Goal: Information Seeking & Learning: Learn about a topic

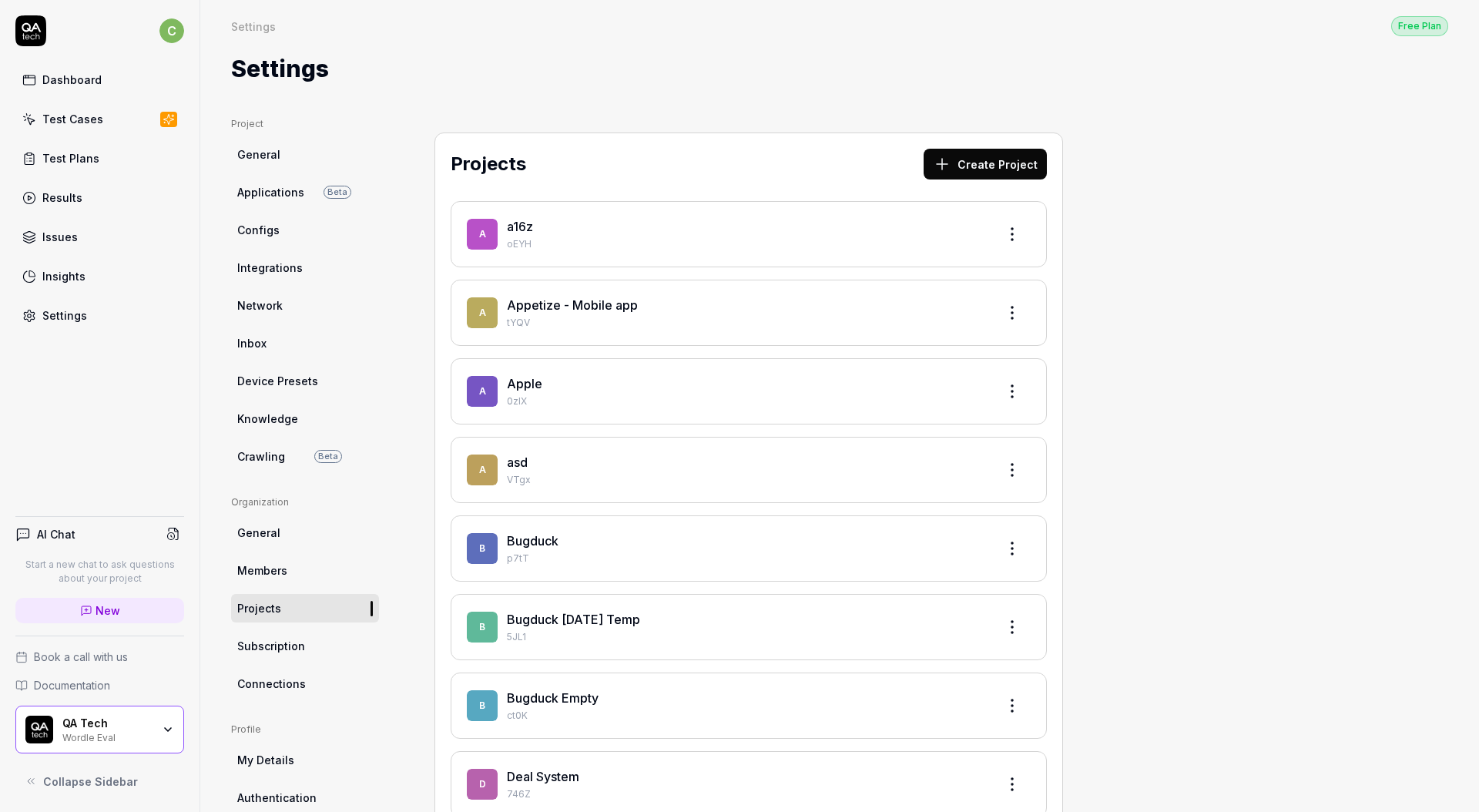
click at [69, 72] on div "Dashboard" at bounding box center [73, 80] width 60 height 16
click at [77, 118] on div "Test Cases" at bounding box center [73, 119] width 61 height 16
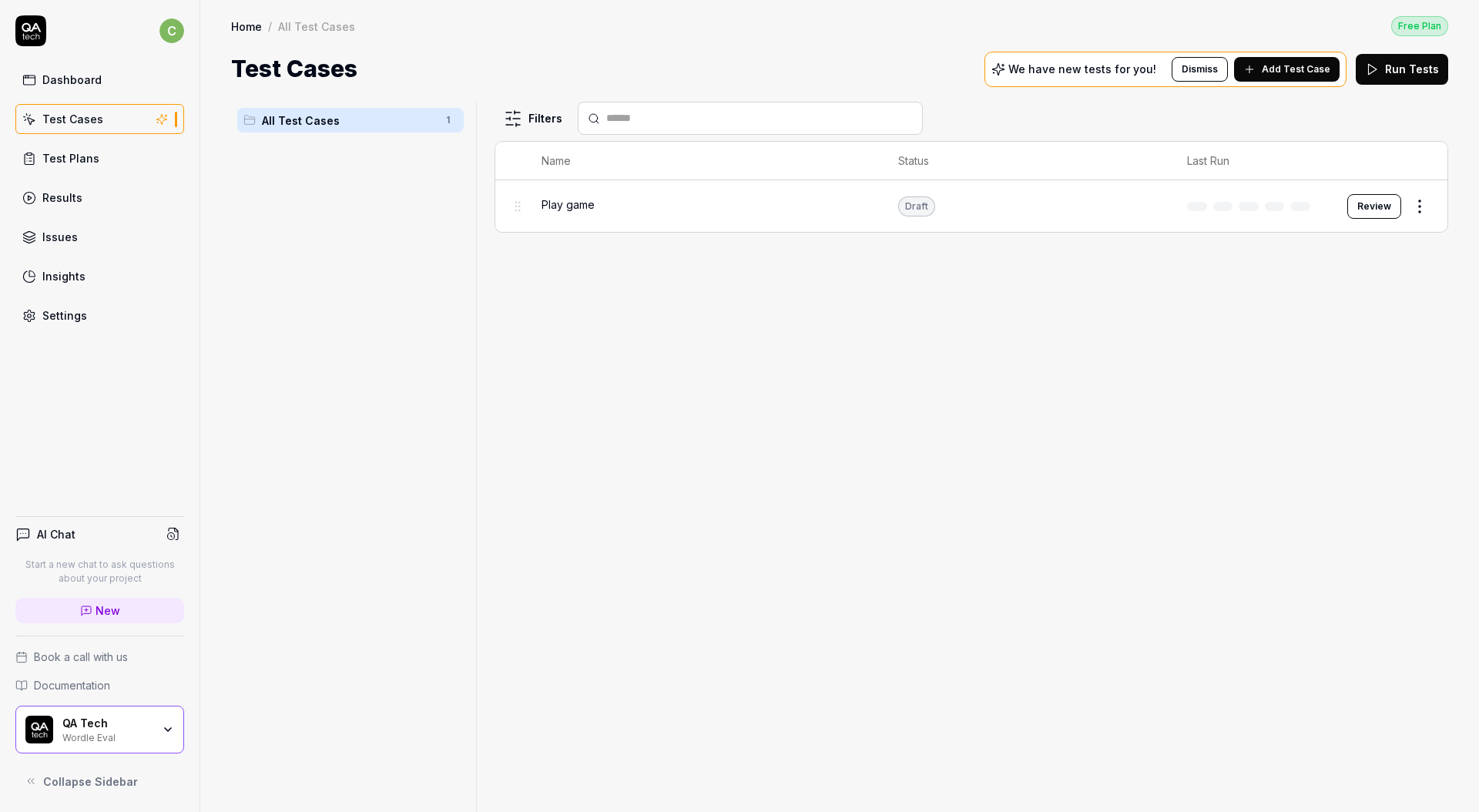
click at [171, 741] on div "QA Tech Wordle Eval" at bounding box center [99, 729] width 168 height 48
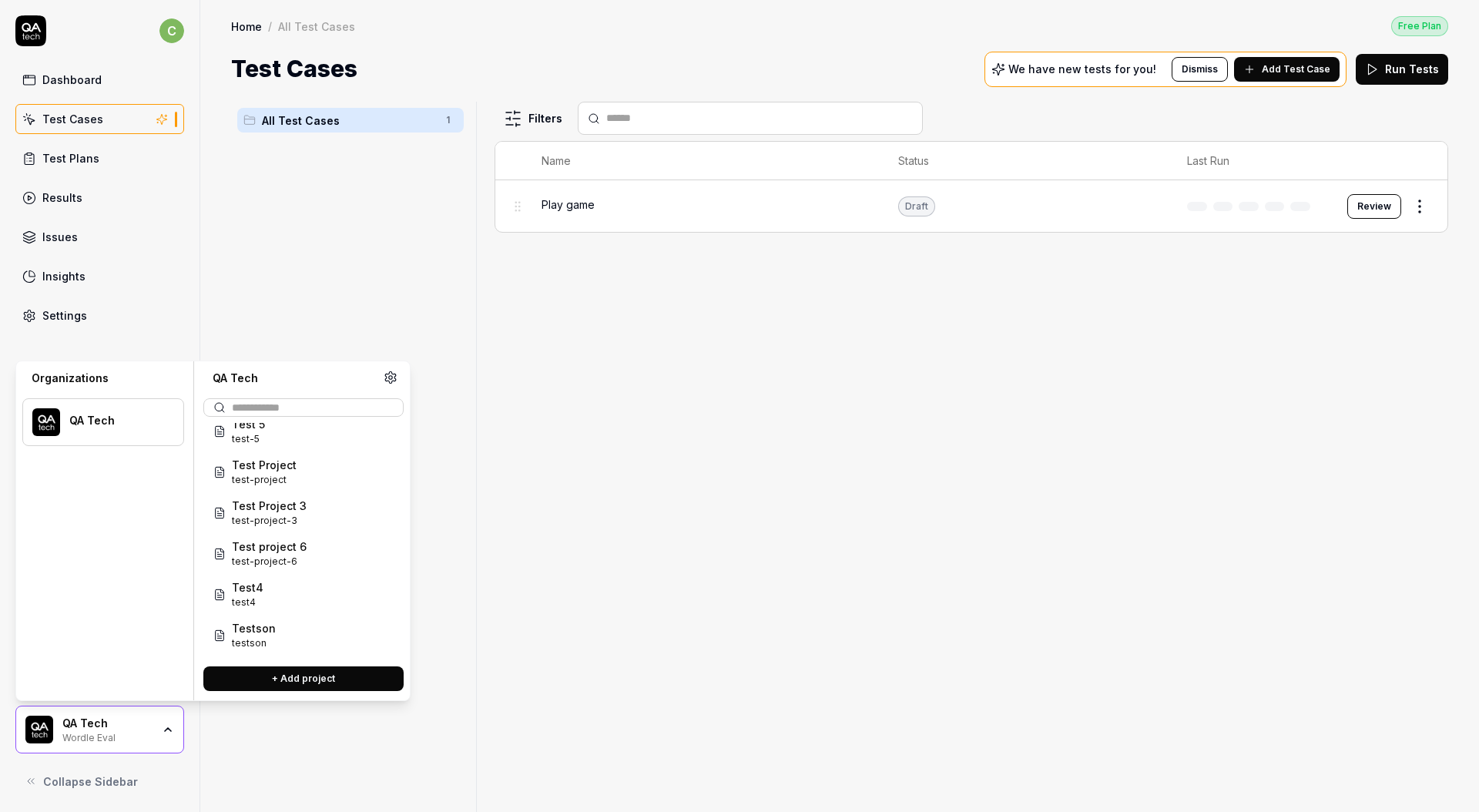
scroll to position [1261, 0]
click at [253, 635] on span "wordpress-example" at bounding box center [285, 638] width 106 height 14
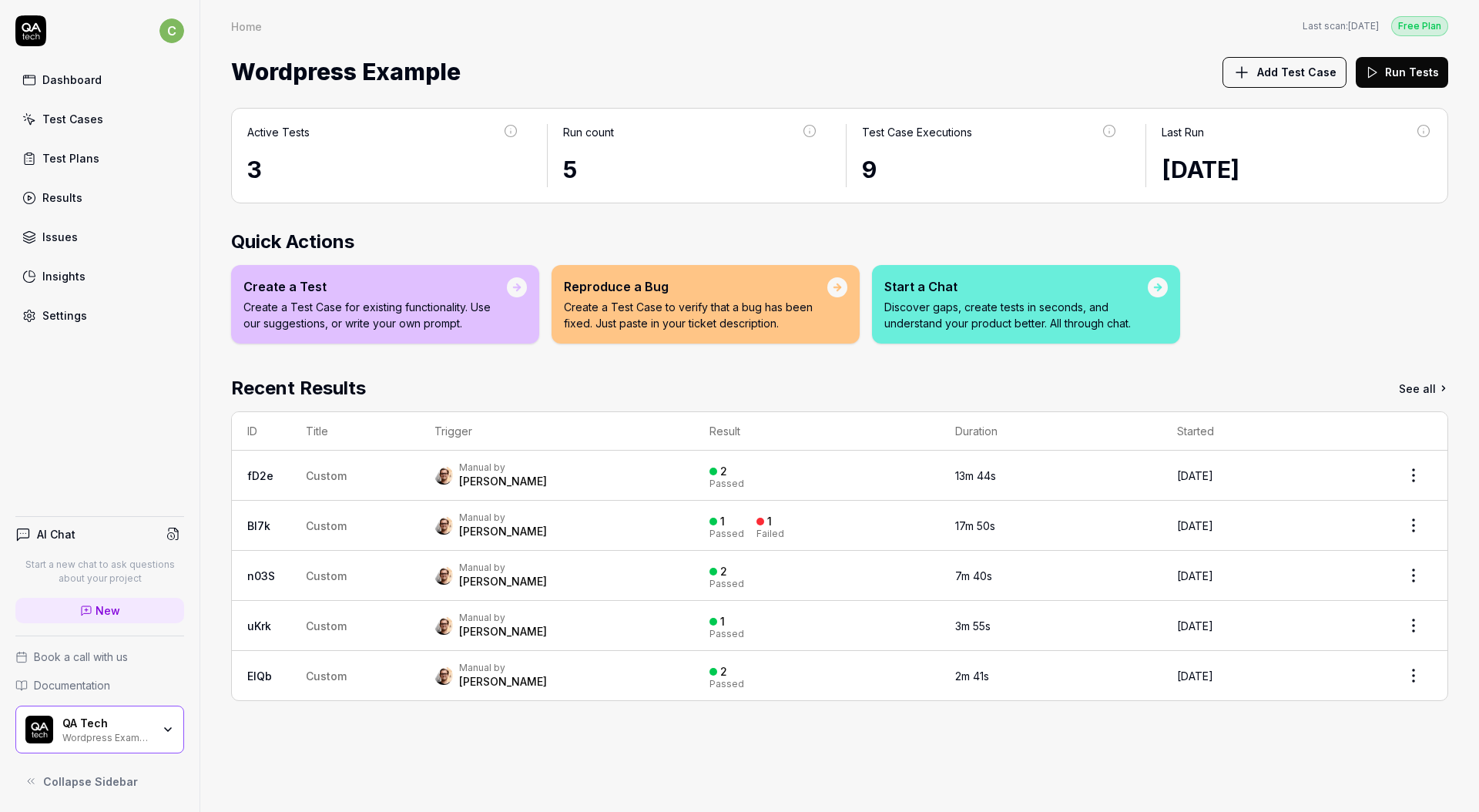
click at [772, 536] on div "1 Passed 1 Failed" at bounding box center [817, 526] width 215 height 26
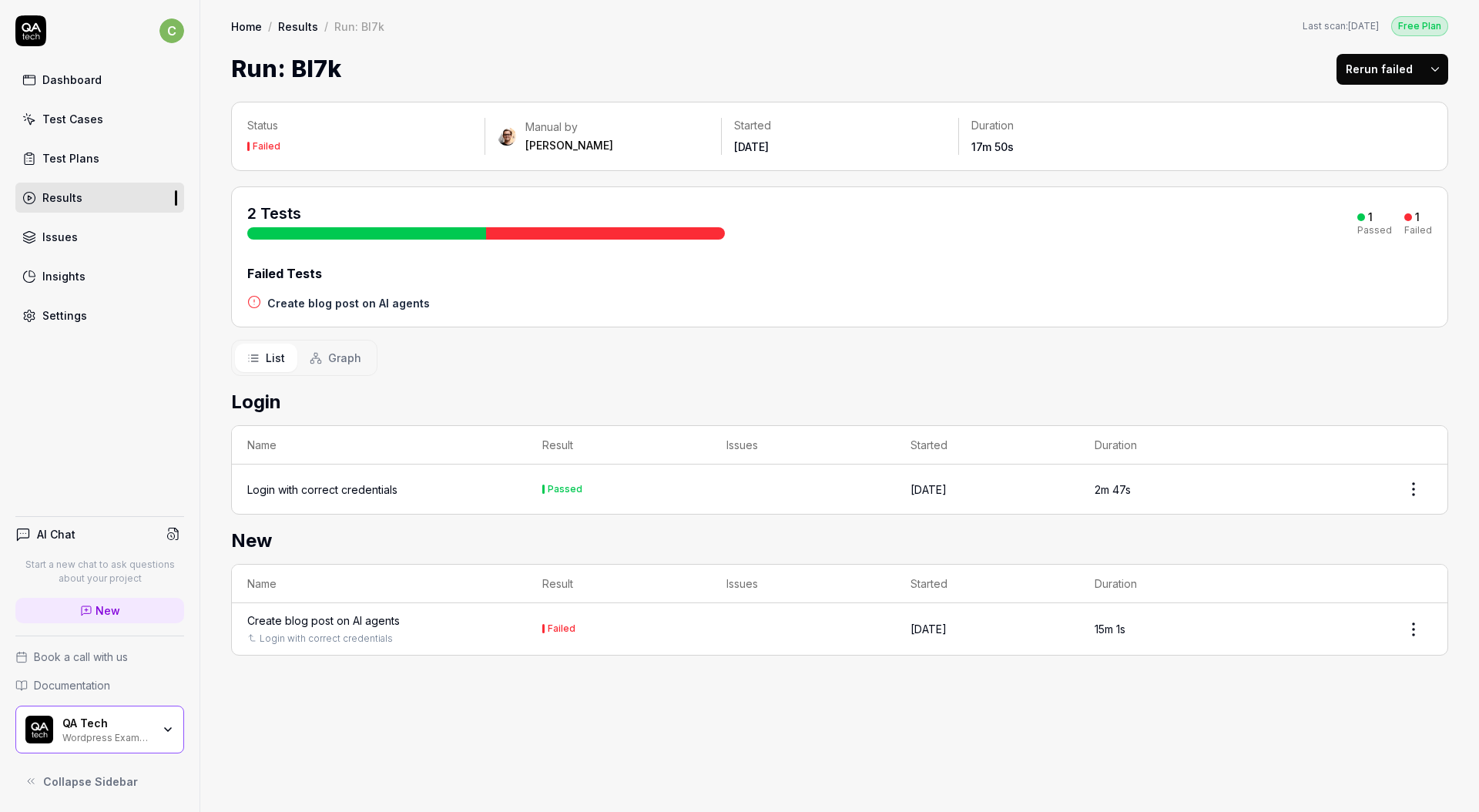
click at [743, 527] on h2 "New" at bounding box center [839, 541] width 1217 height 28
click at [395, 619] on div "Create blog post on AI agents" at bounding box center [323, 624] width 152 height 16
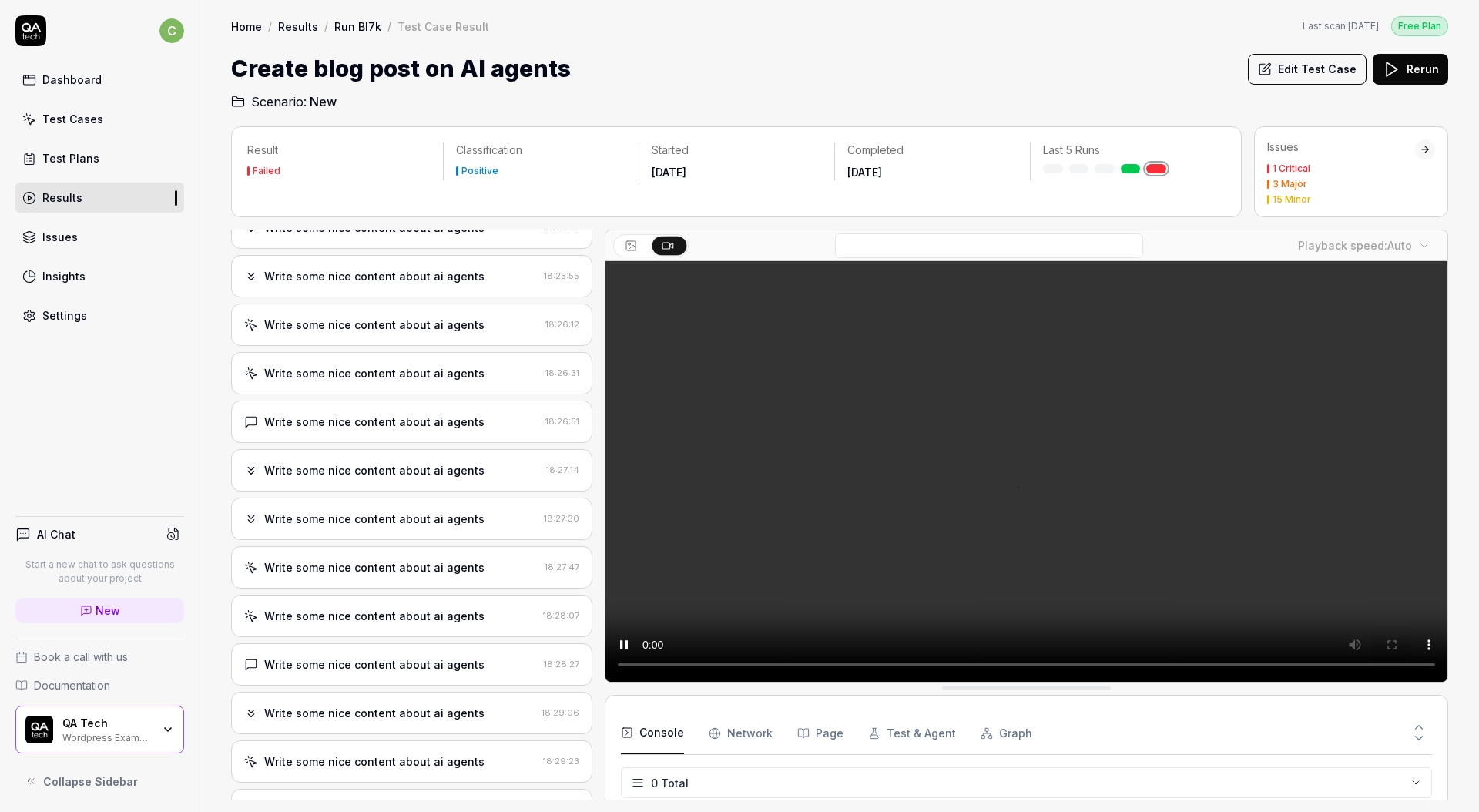
scroll to position [59, 0]
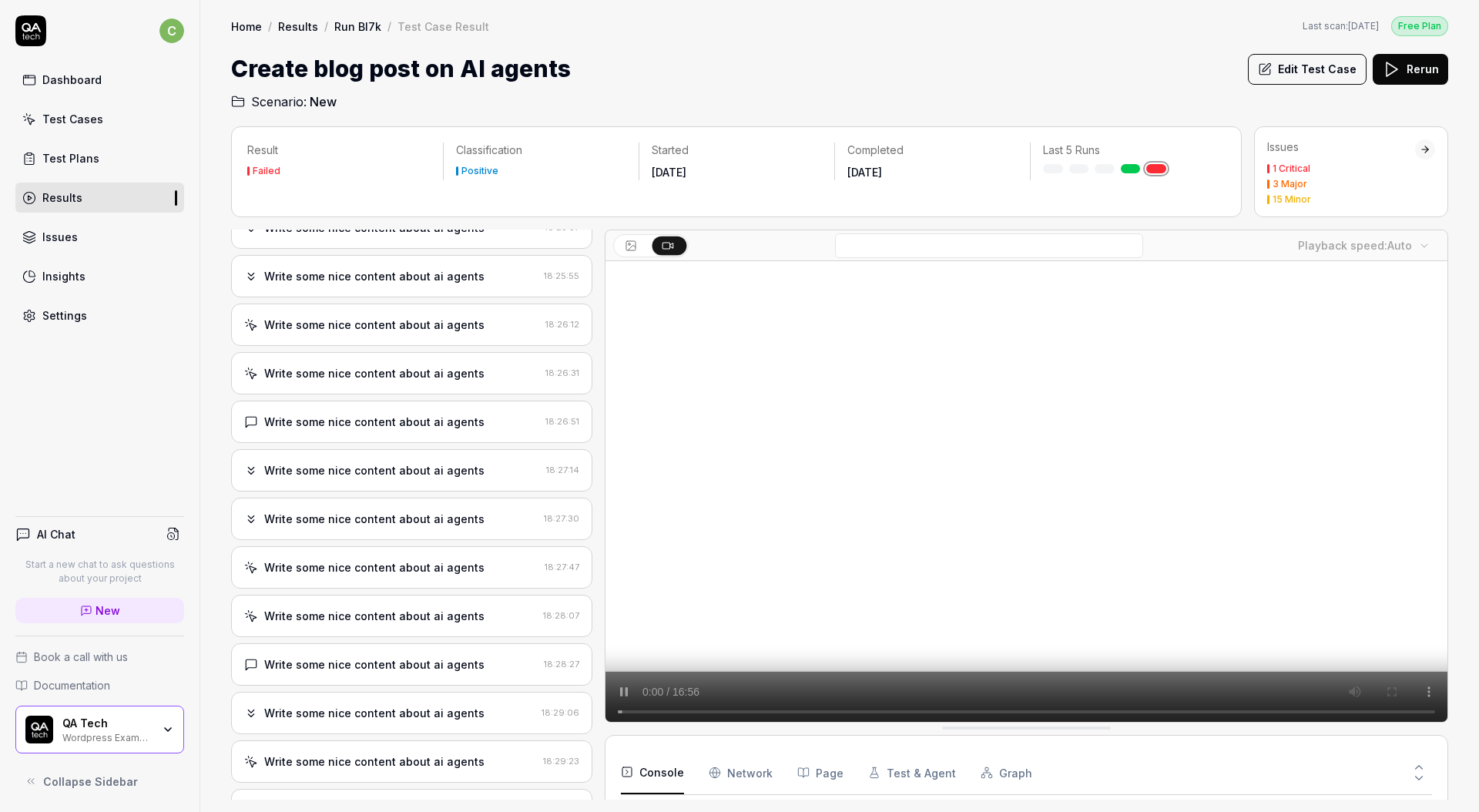
drag, startPoint x: 672, startPoint y: 778, endPoint x: 745, endPoint y: 774, distance: 73.1
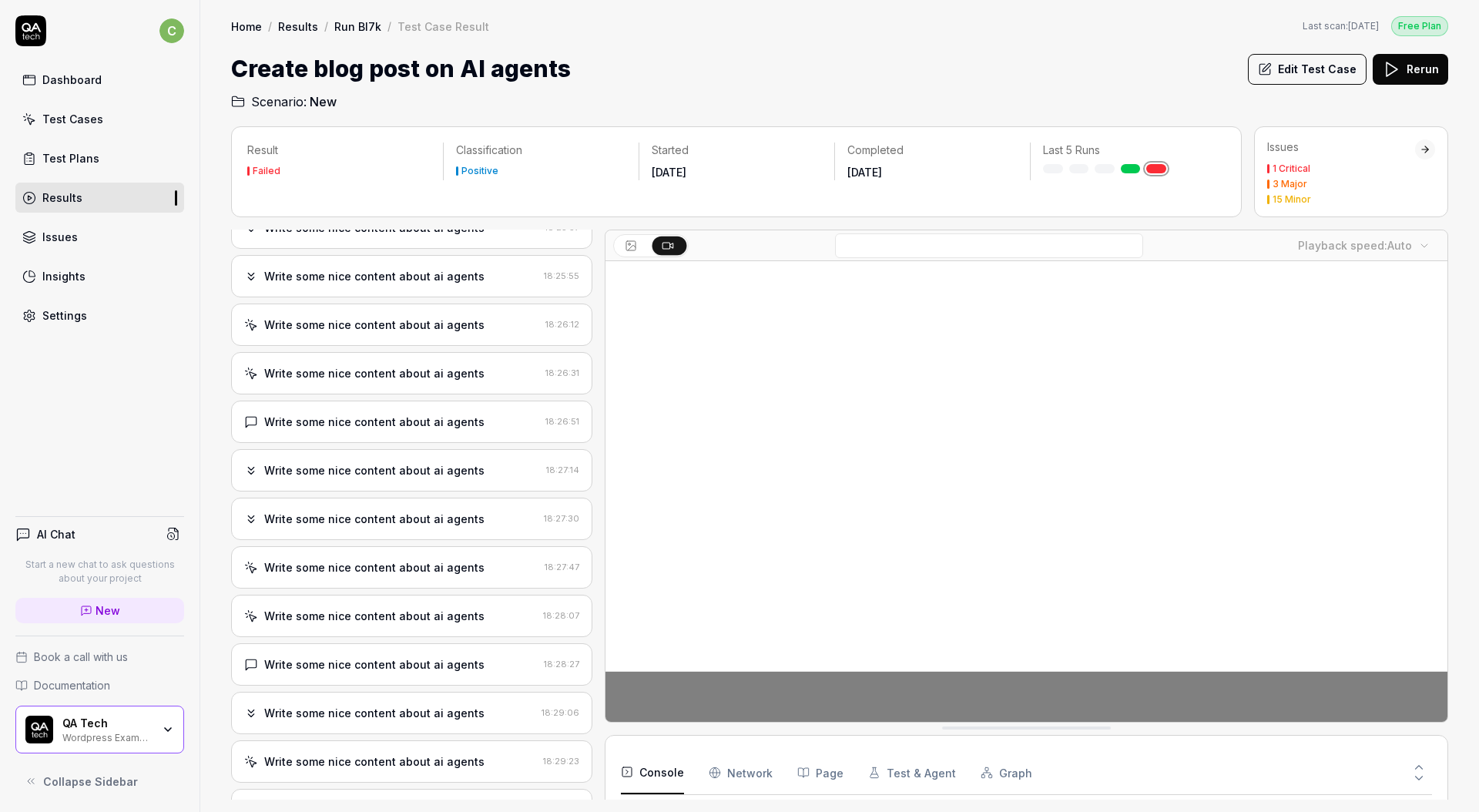
click at [672, 778] on button "Console" at bounding box center [652, 772] width 63 height 43
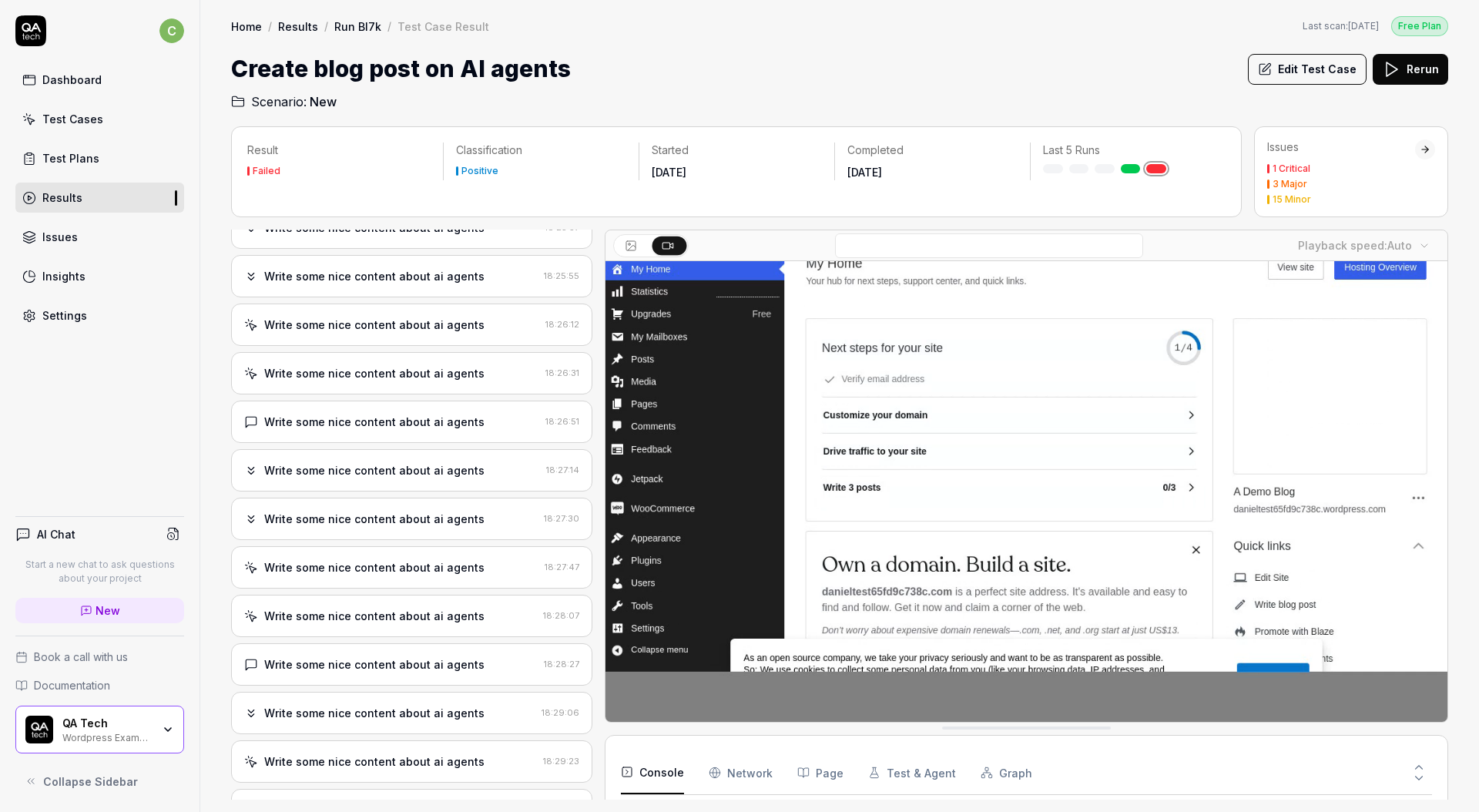
click at [710, 774] on icon "button" at bounding box center [715, 772] width 12 height 12
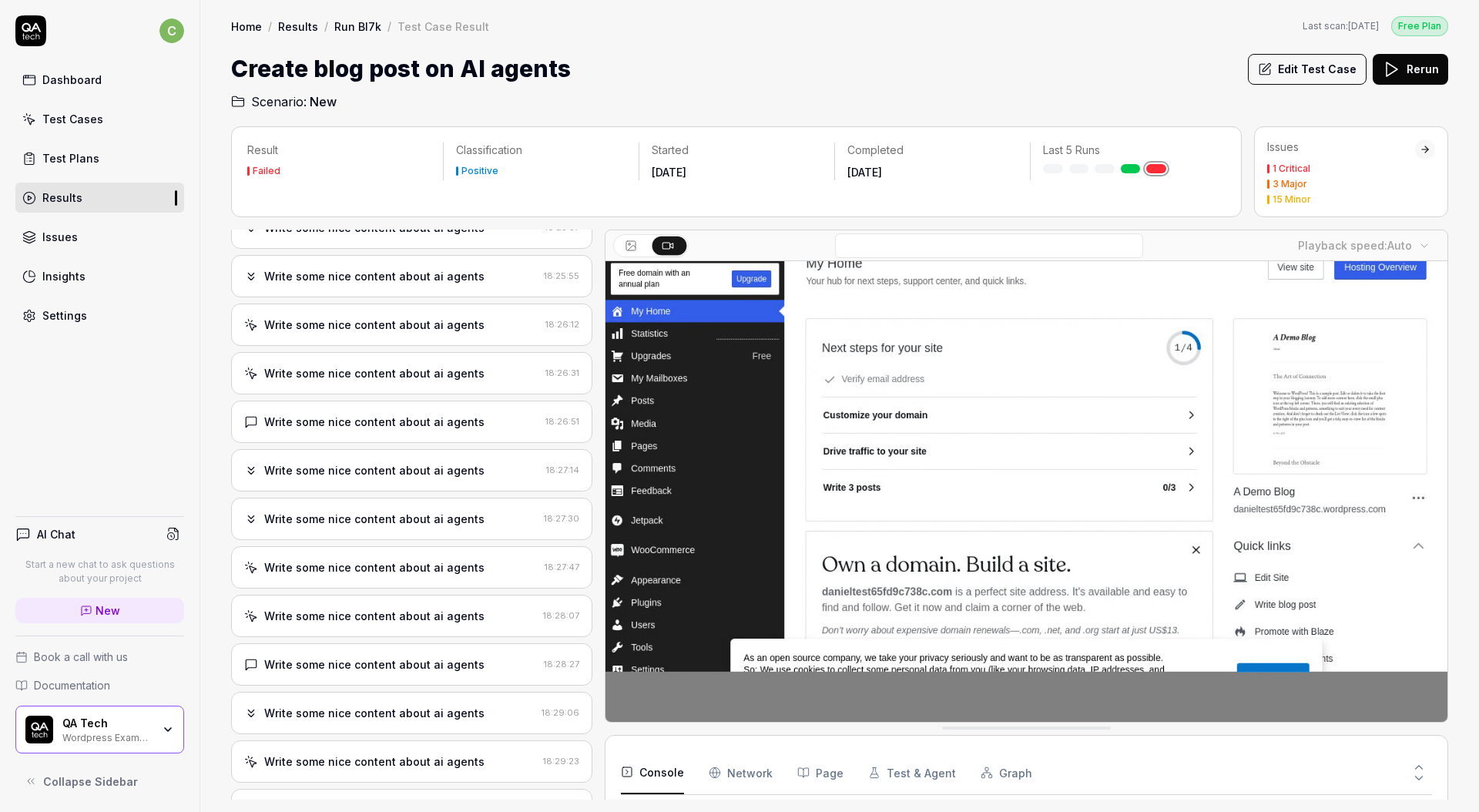
click at [663, 768] on button "Console" at bounding box center [652, 772] width 63 height 43
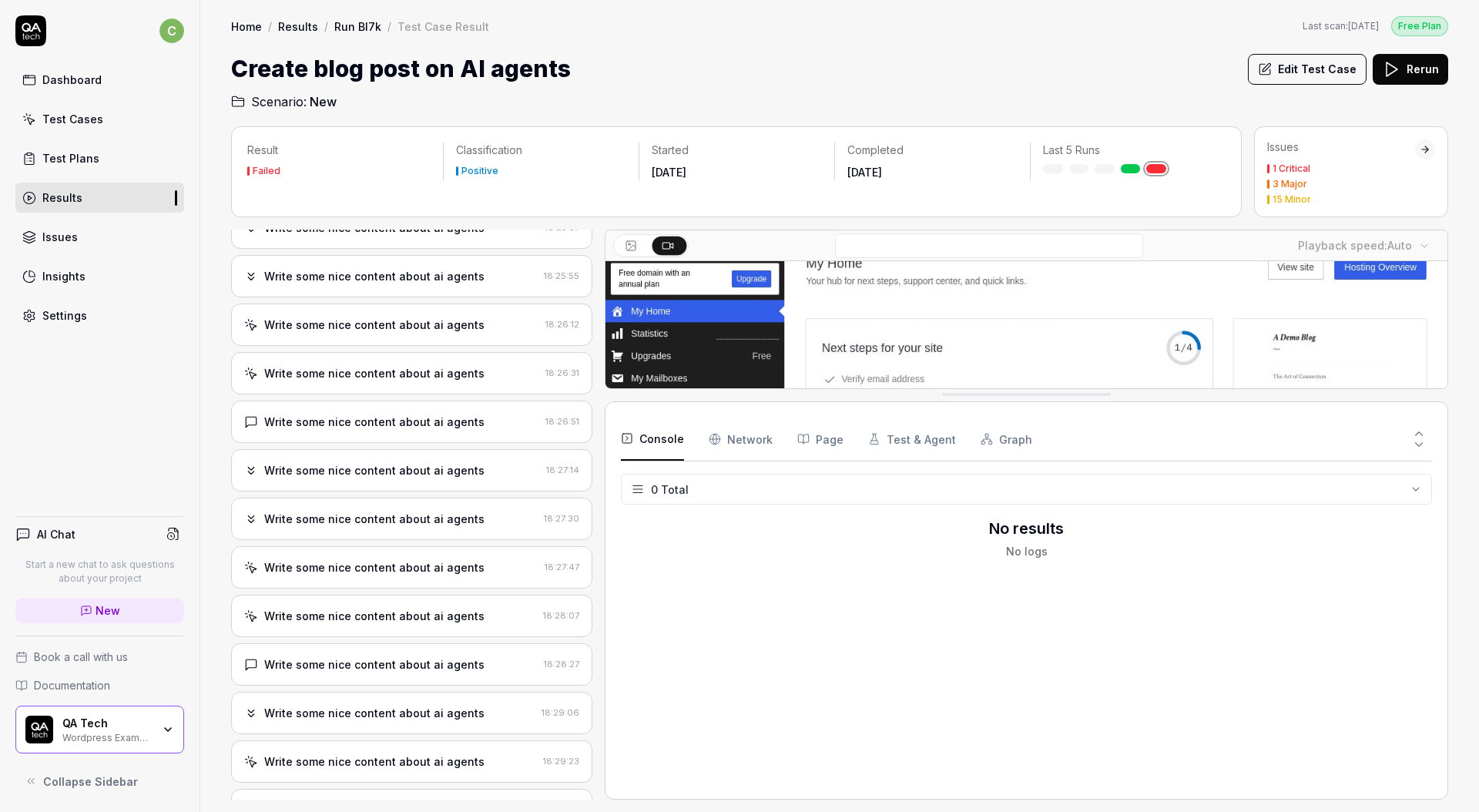
drag, startPoint x: 1033, startPoint y: 727, endPoint x: 1010, endPoint y: 406, distance: 321.8
click at [728, 437] on Requests "Network" at bounding box center [740, 439] width 64 height 43
click at [641, 437] on button "Console" at bounding box center [652, 439] width 63 height 43
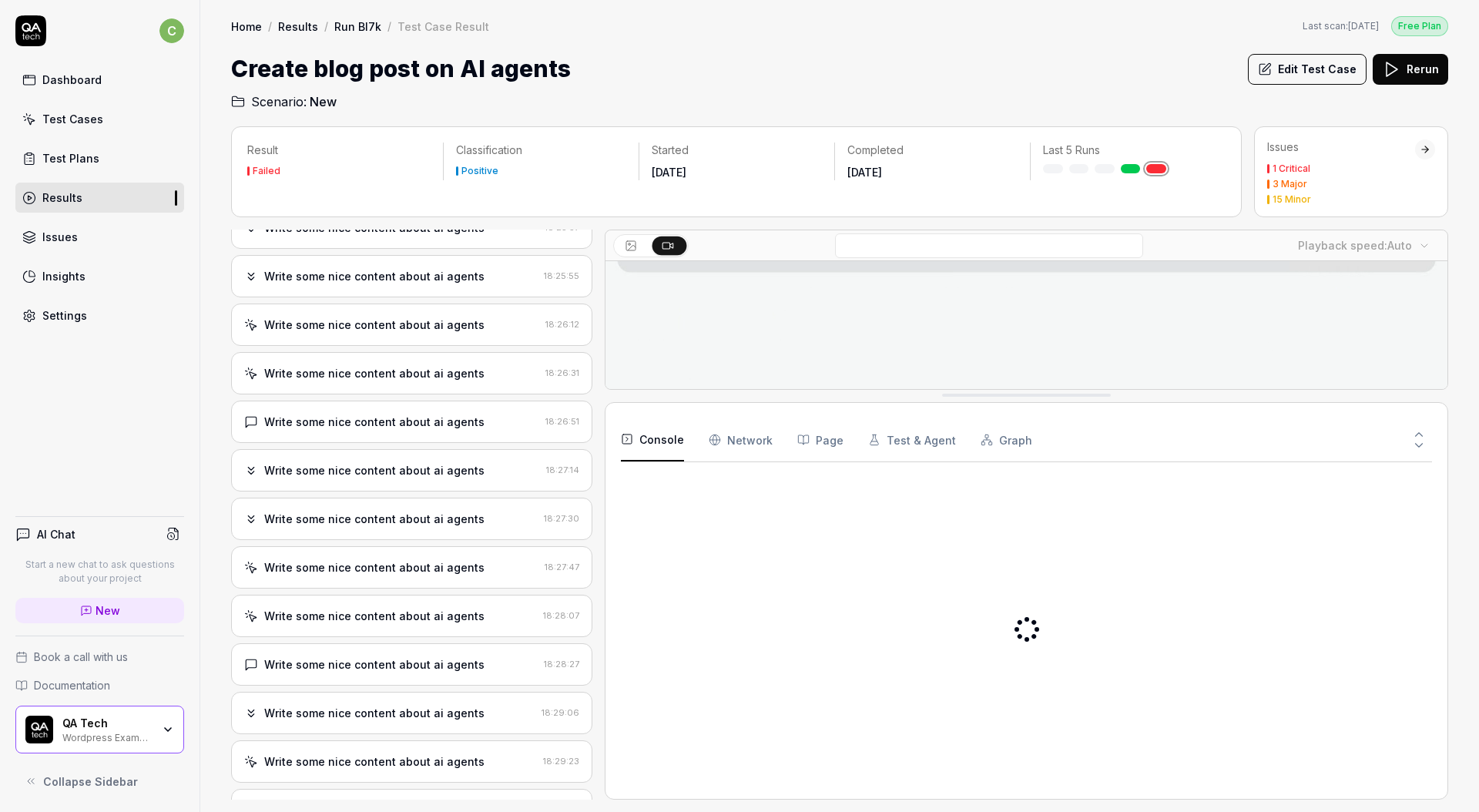
click at [665, 459] on button "Console" at bounding box center [652, 439] width 63 height 43
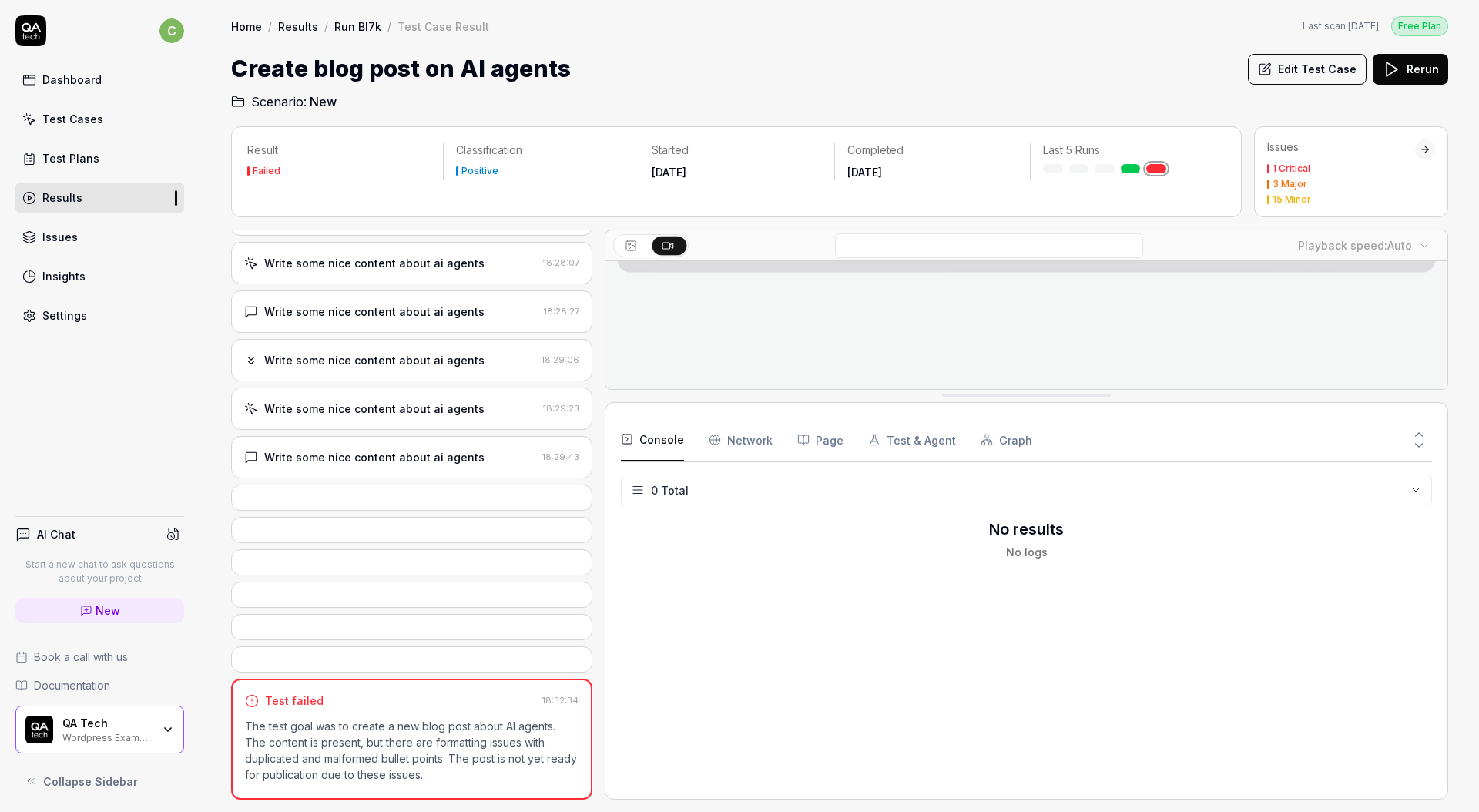
click at [389, 690] on div "Test failed 18:32:34 The test goal was to create a new blog post about AI agent…" at bounding box center [412, 738] width 361 height 121
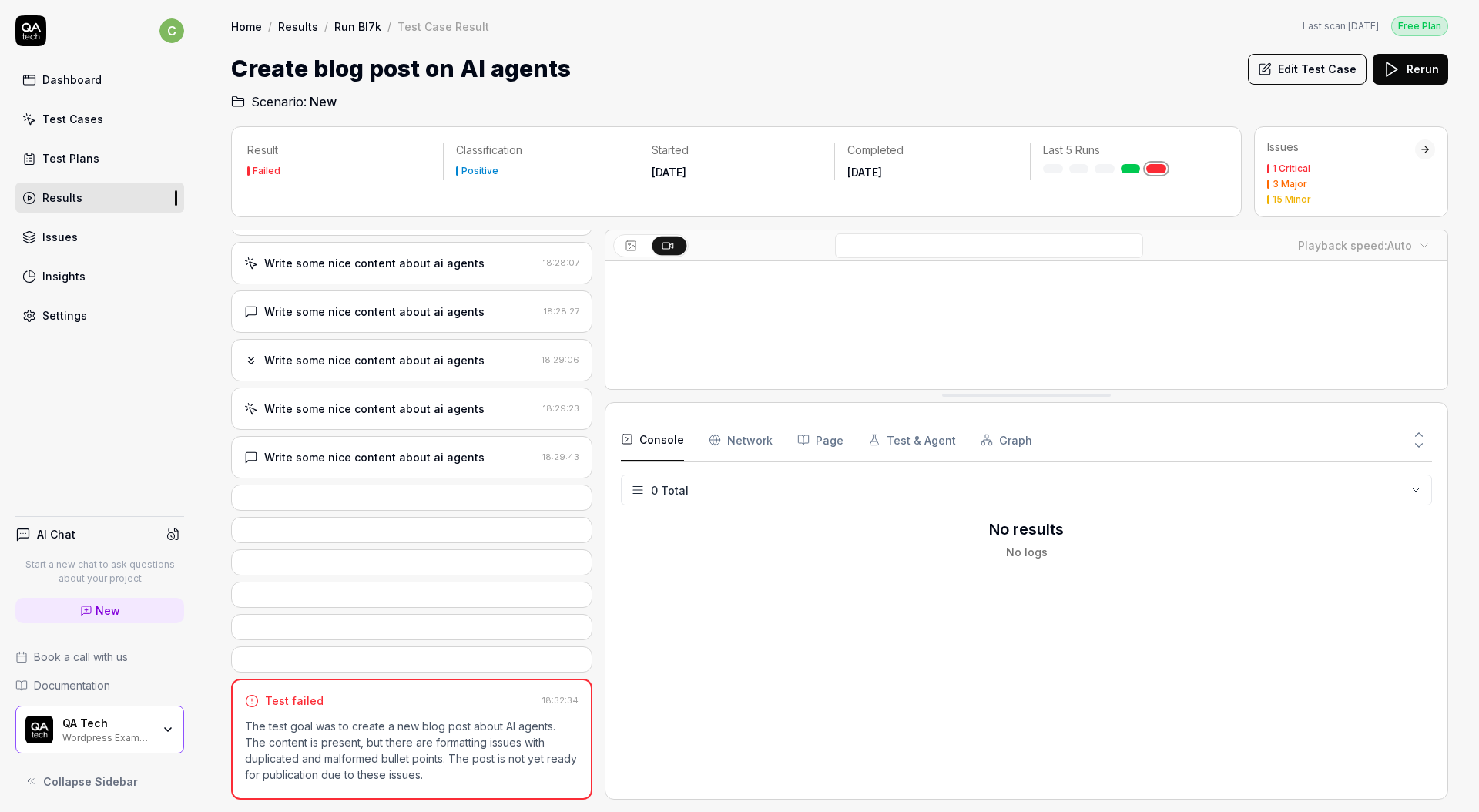
click at [385, 458] on div "Write some nice content about ai agents" at bounding box center [374, 457] width 220 height 16
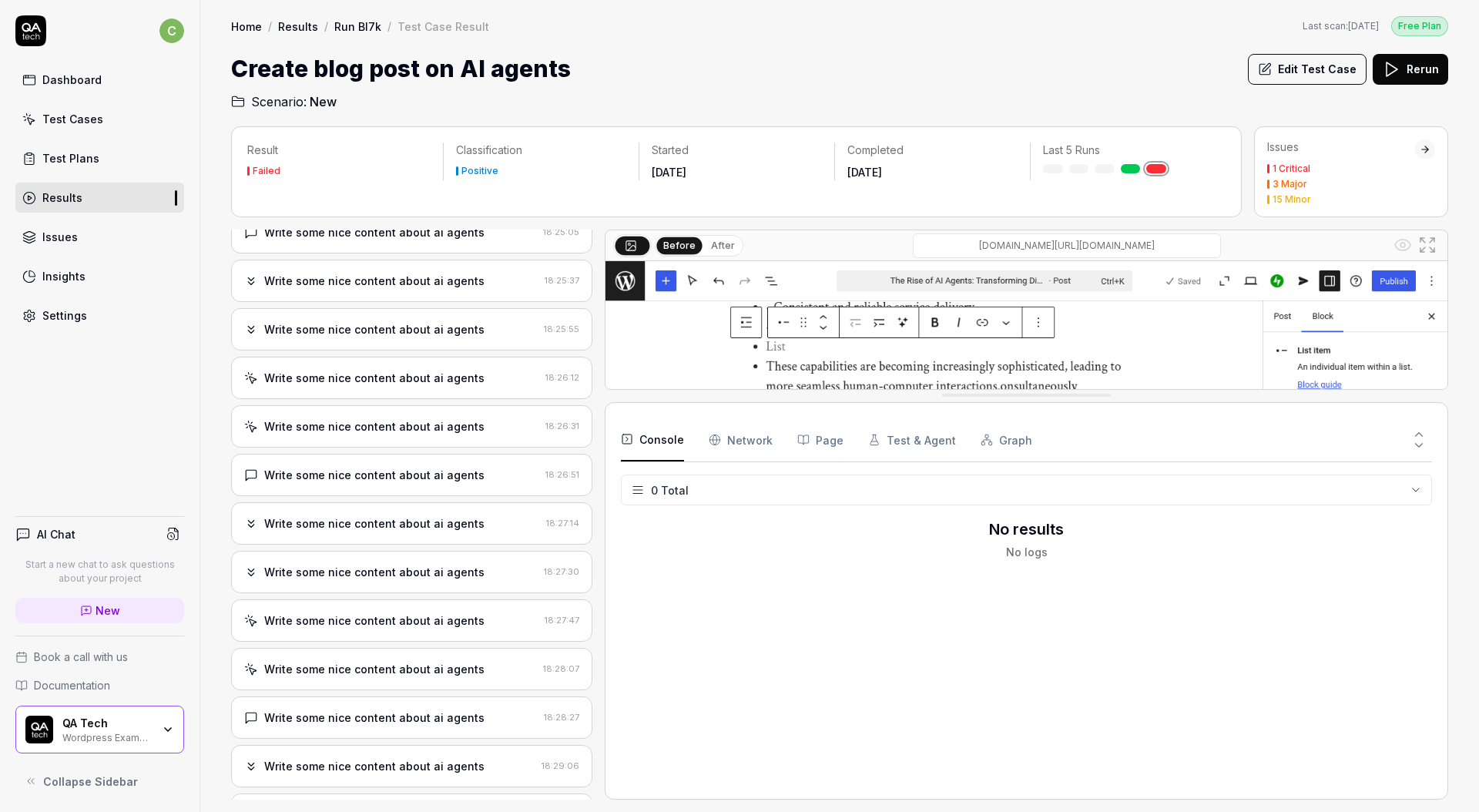
click at [416, 463] on div "Write some nice content about ai agents 18:26:51" at bounding box center [412, 474] width 361 height 43
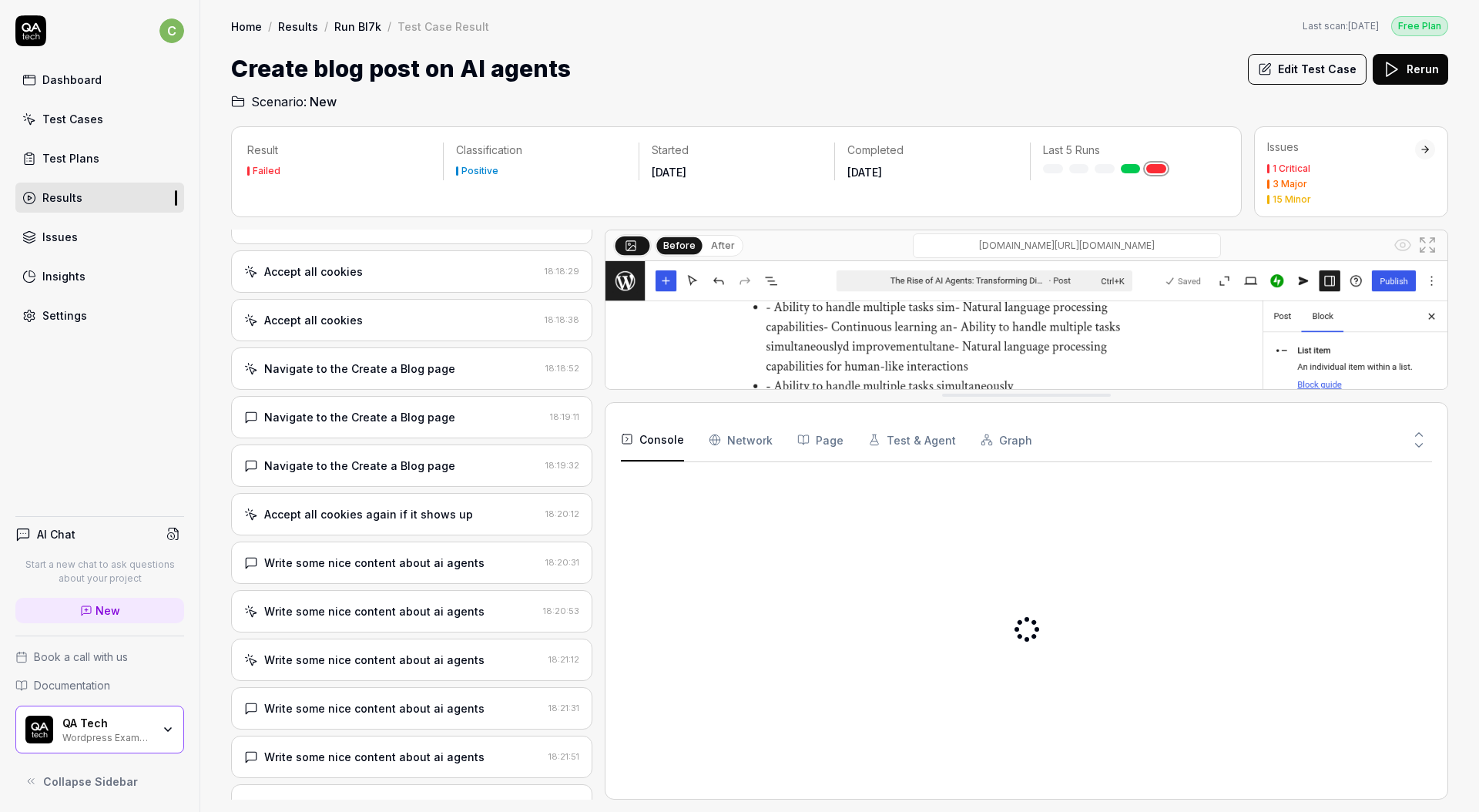
scroll to position [0, 0]
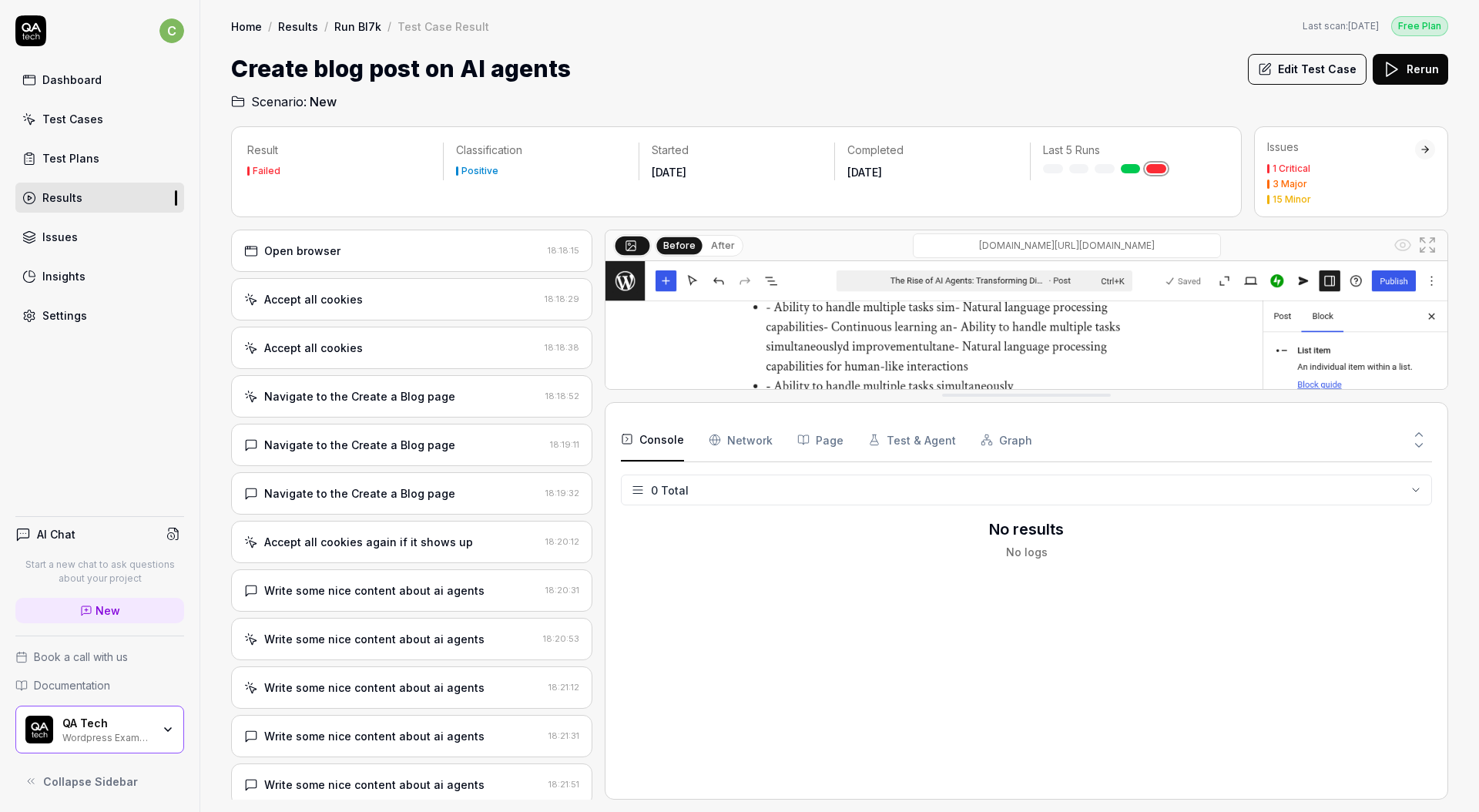
click at [416, 361] on div "Accept all cookies 18:18:38" at bounding box center [412, 348] width 361 height 43
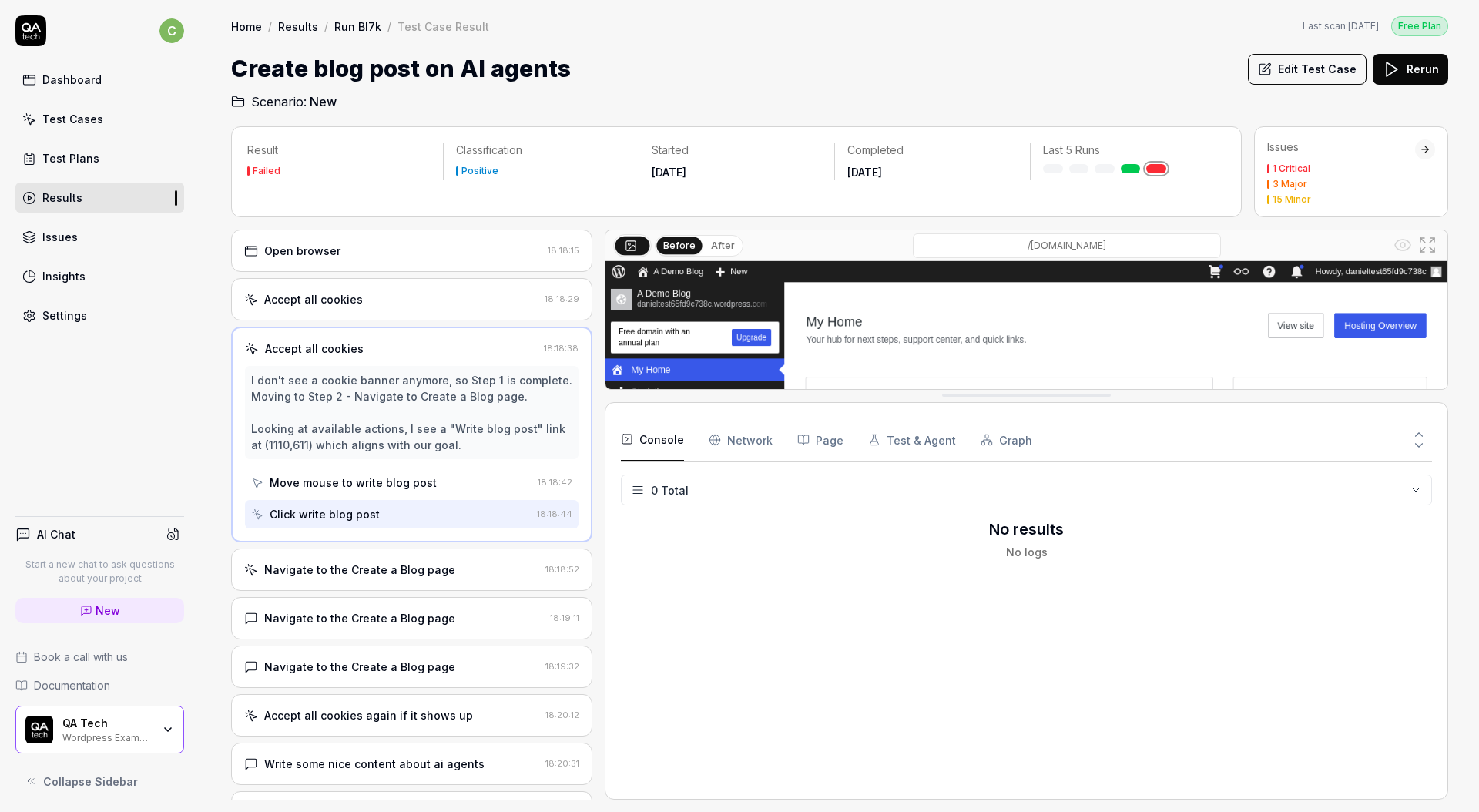
click at [950, 64] on div "Create blog post on AI agents Edit Test Case Rerun" at bounding box center [839, 69] width 1217 height 35
click at [1054, 22] on div "Home / Results / Run Bl7k / Test Case Result Last scan: [DATE] Free Plan" at bounding box center [839, 25] width 1217 height 21
click at [752, 446] on Requests "Network" at bounding box center [740, 439] width 64 height 43
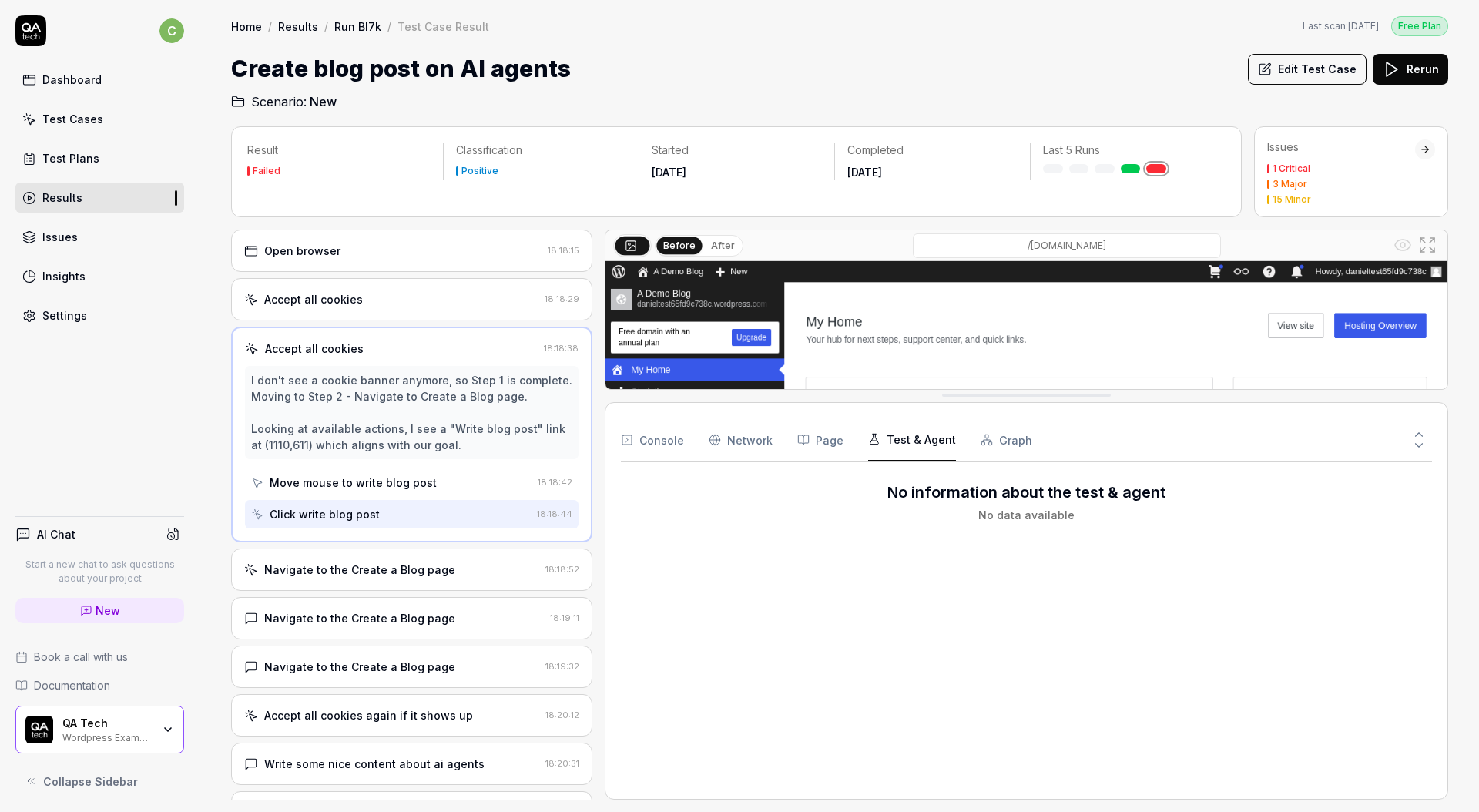
click at [920, 448] on button "Test & Agent" at bounding box center [912, 439] width 88 height 43
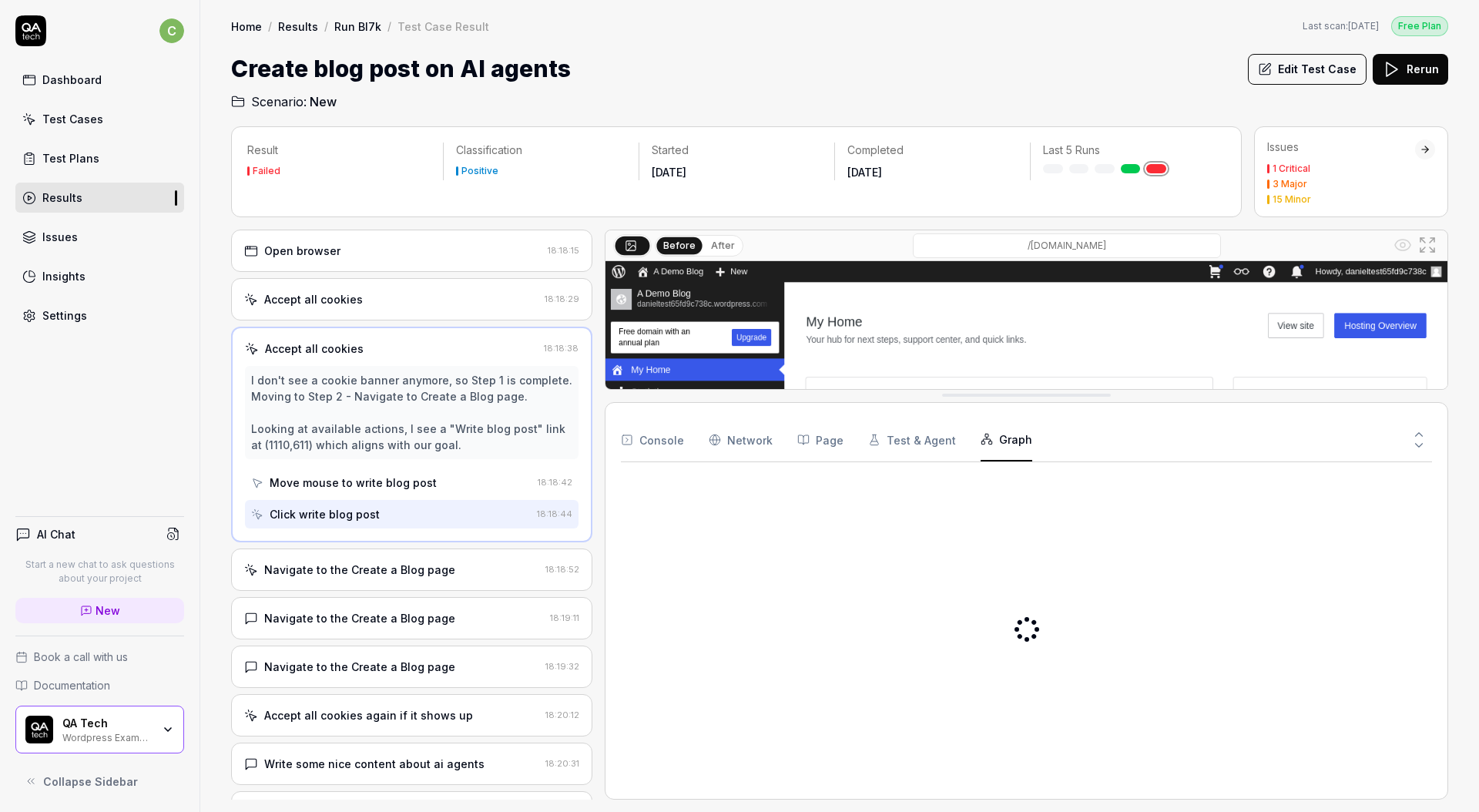
click at [993, 444] on button "Graph" at bounding box center [1007, 439] width 52 height 43
click at [904, 451] on button "Test & Agent" at bounding box center [912, 439] width 88 height 43
drag, startPoint x: 821, startPoint y: 442, endPoint x: 761, endPoint y: 443, distance: 60.0
click at [821, 442] on button "Page" at bounding box center [820, 439] width 46 height 43
click at [655, 442] on button "Console" at bounding box center [652, 439] width 63 height 43
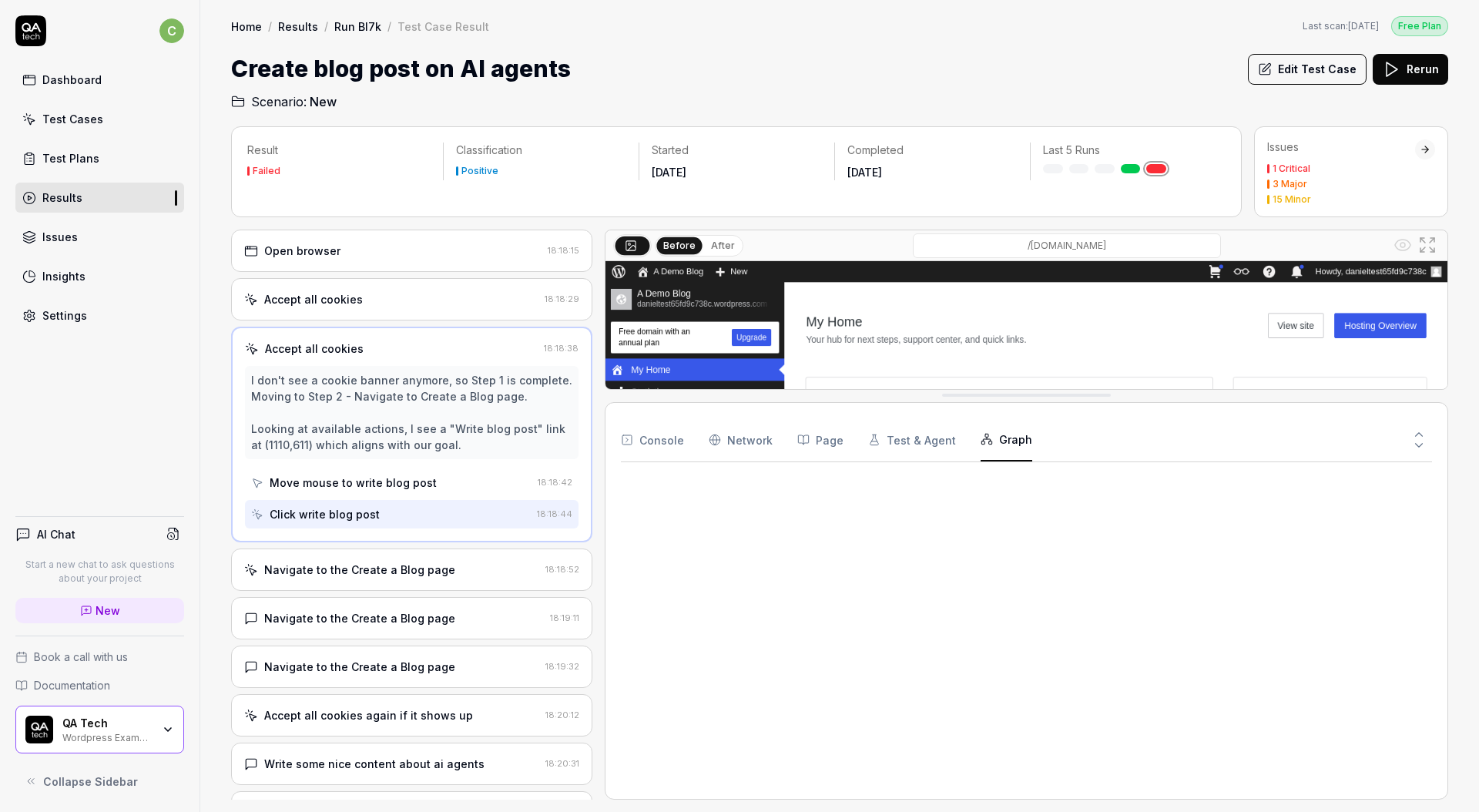
click at [981, 439] on icon "button" at bounding box center [987, 438] width 12 height 12
click at [816, 436] on button "Page" at bounding box center [820, 439] width 46 height 43
drag, startPoint x: 902, startPoint y: 443, endPoint x: 961, endPoint y: 441, distance: 59.0
click at [903, 443] on button "Test & Agent" at bounding box center [912, 439] width 88 height 43
click at [989, 442] on rect "button" at bounding box center [990, 443] width 3 height 3
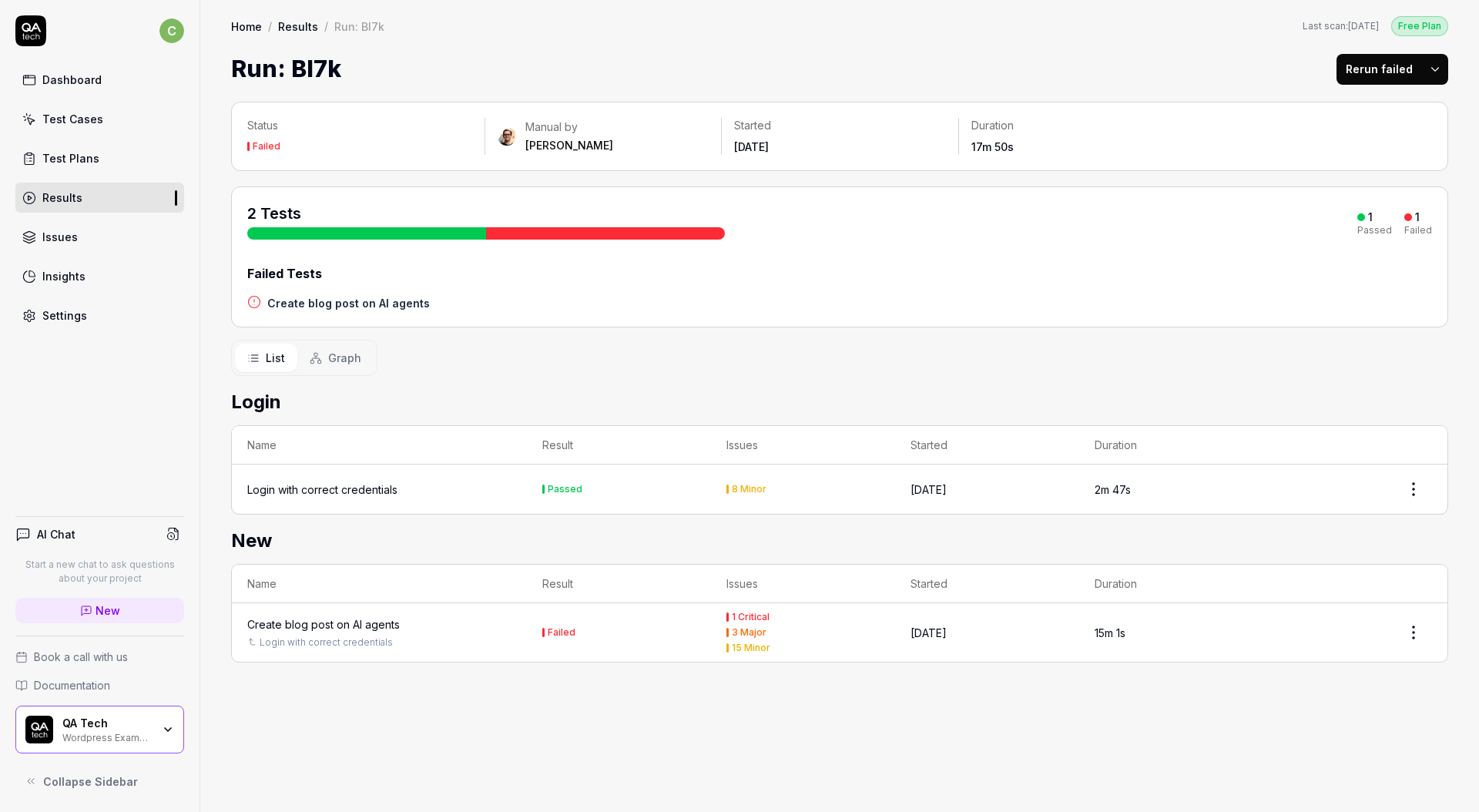
click at [597, 482] on td "Passed" at bounding box center [619, 488] width 184 height 49
drag, startPoint x: 563, startPoint y: 487, endPoint x: 643, endPoint y: 493, distance: 80.2
click at [564, 488] on div "Passed" at bounding box center [565, 488] width 35 height 9
drag, startPoint x: 741, startPoint y: 487, endPoint x: 731, endPoint y: 485, distance: 10.2
click at [741, 487] on div "8 Minor" at bounding box center [748, 488] width 35 height 9
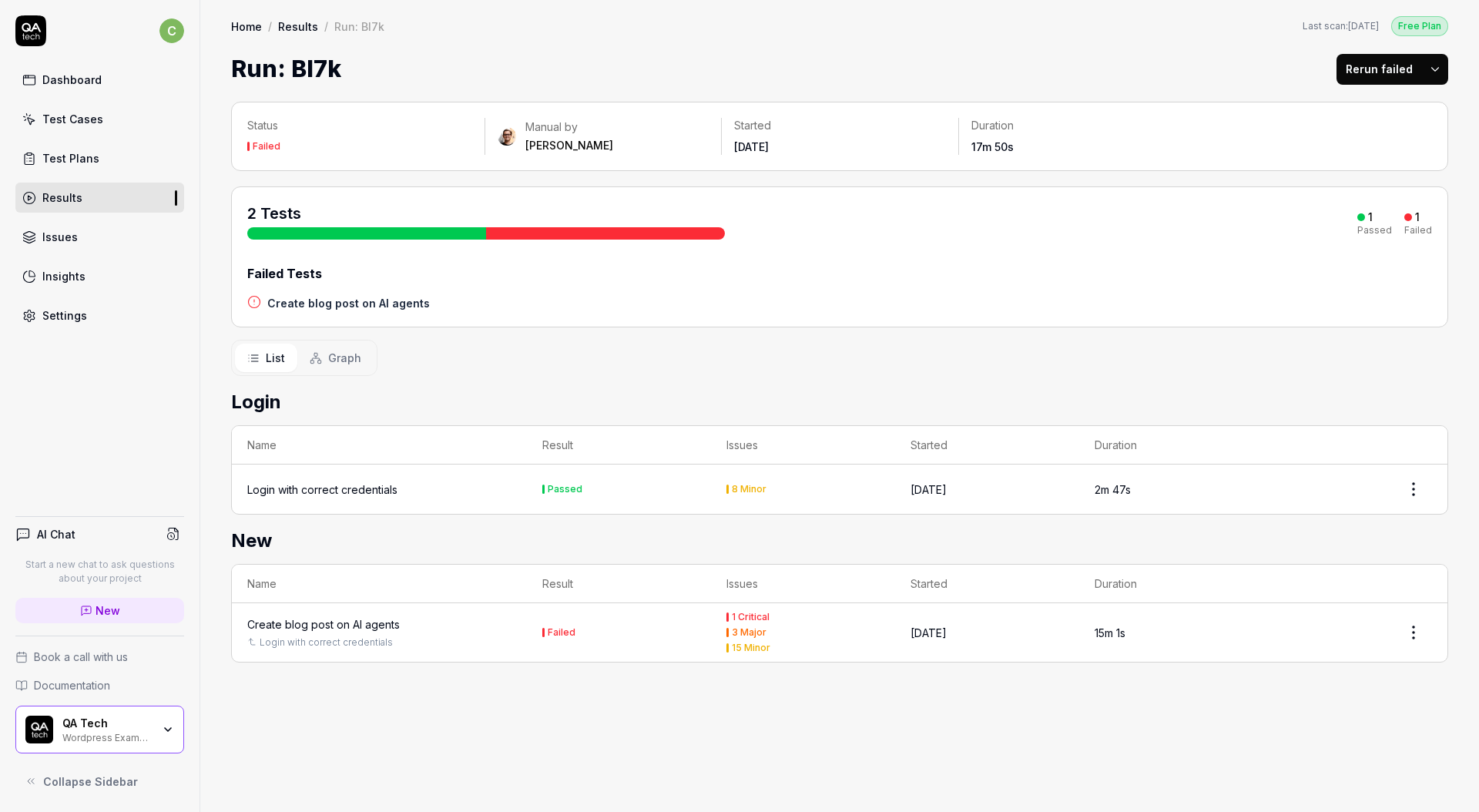
click at [318, 486] on div "Login with correct credentials" at bounding box center [322, 489] width 150 height 16
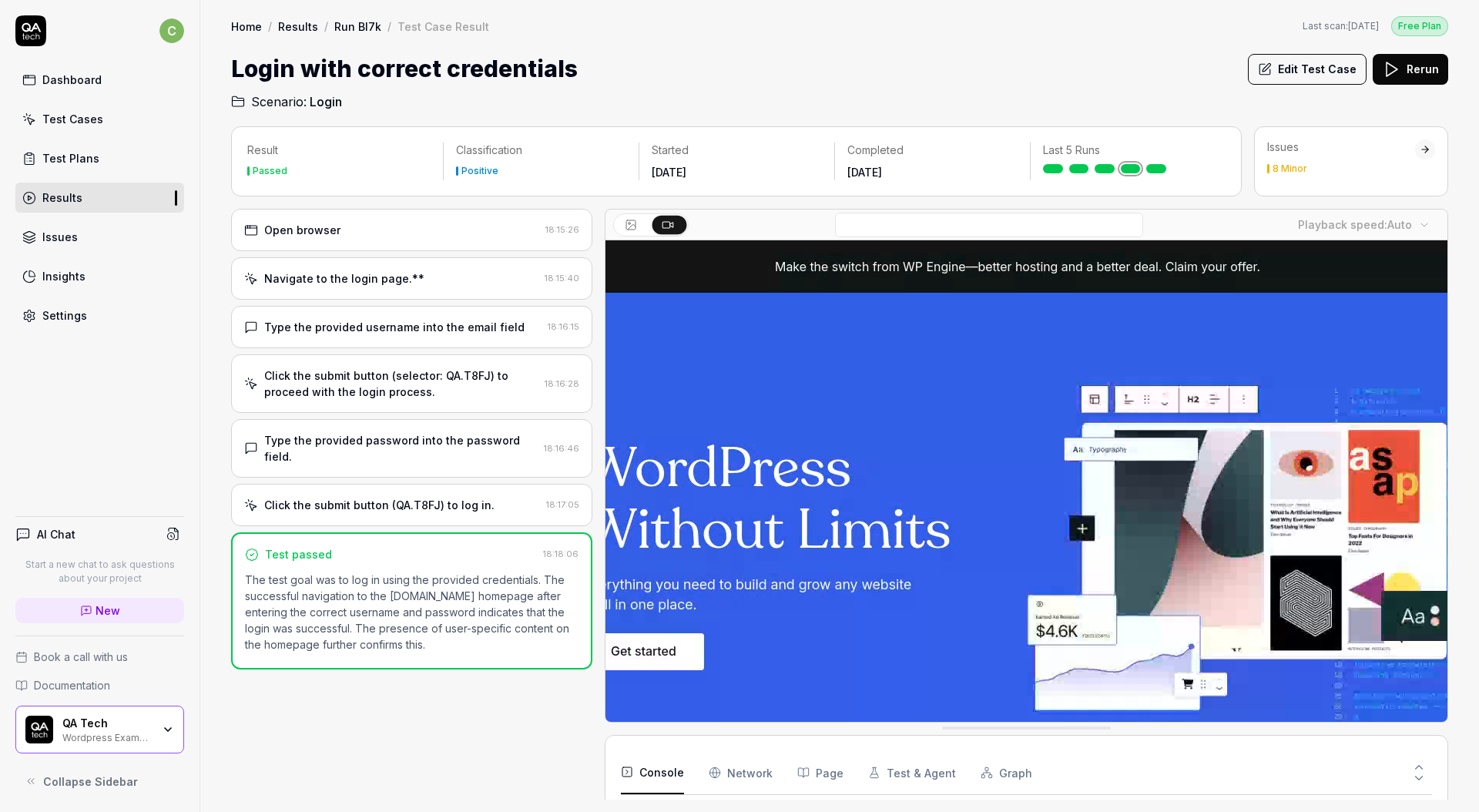
click at [994, 777] on button "Graph" at bounding box center [1007, 772] width 52 height 43
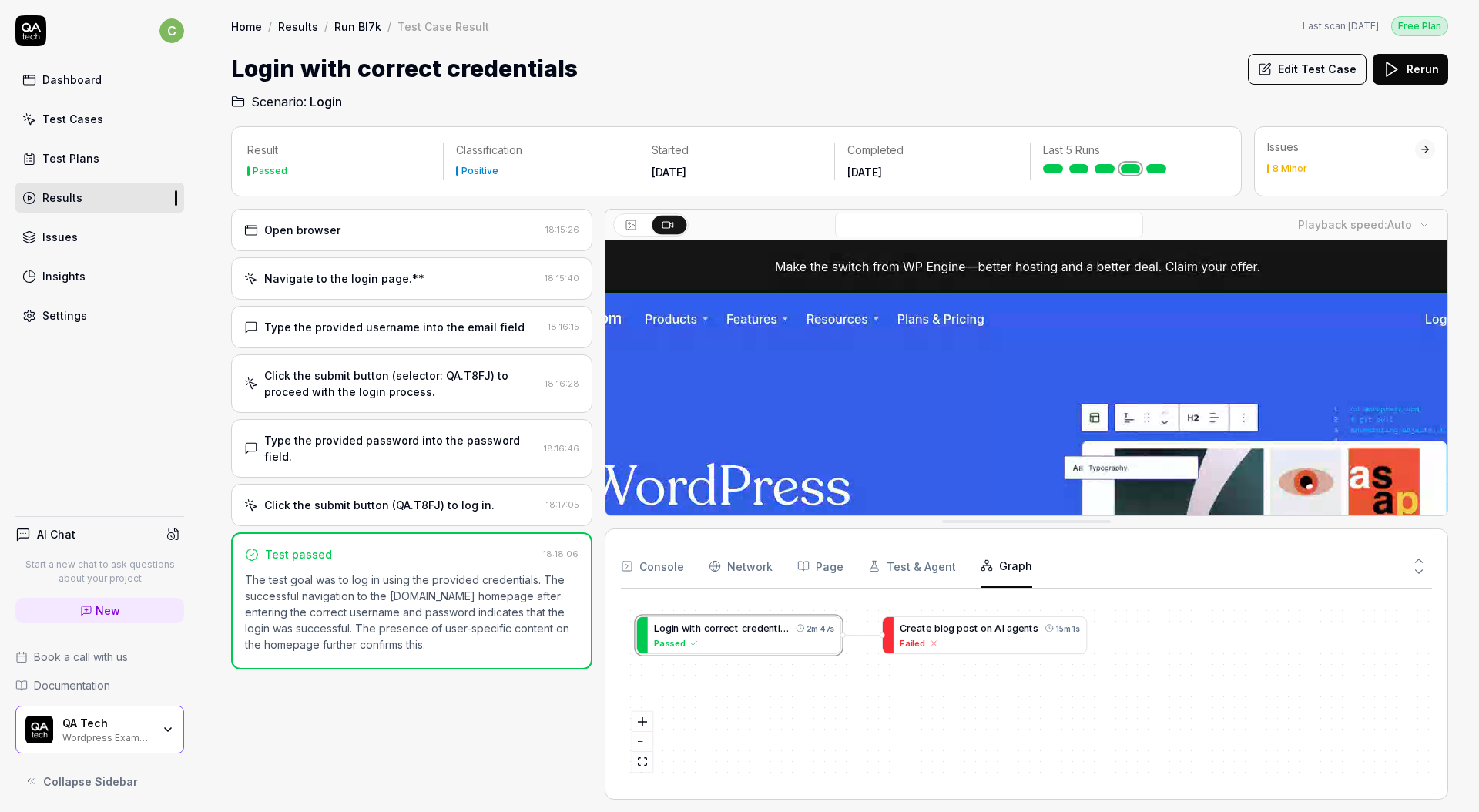
drag, startPoint x: 1078, startPoint y: 728, endPoint x: 1081, endPoint y: 520, distance: 208.0
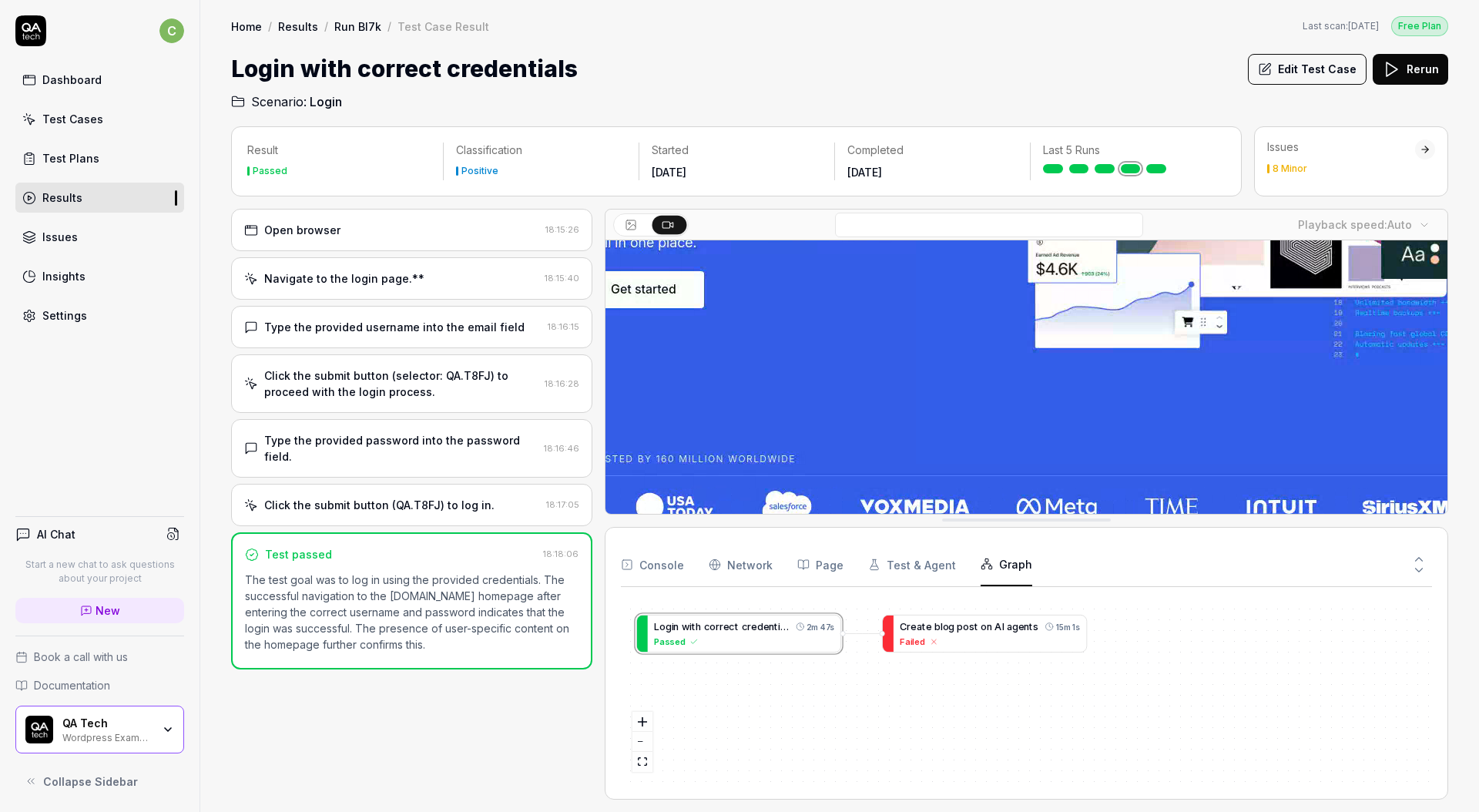
scroll to position [266, 0]
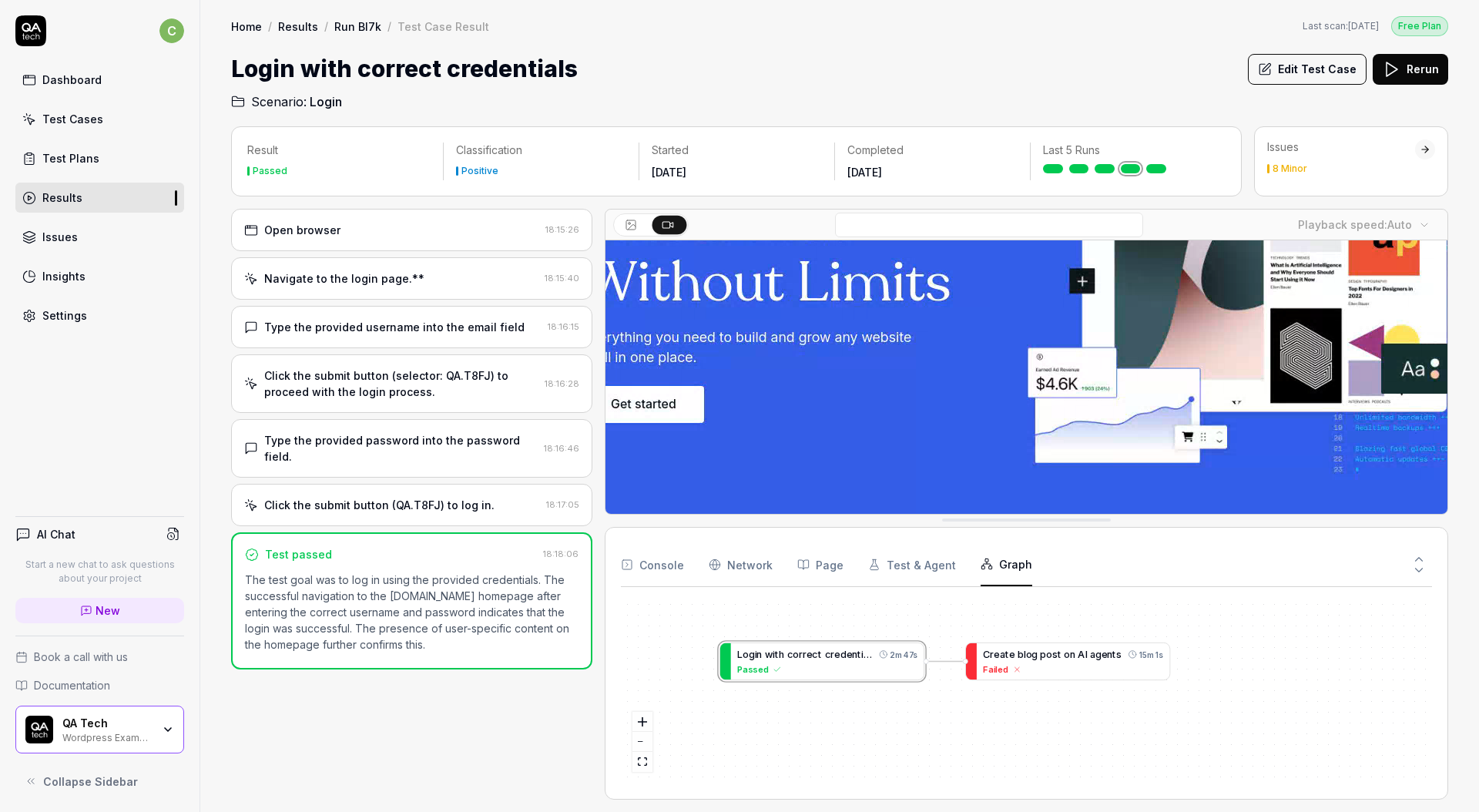
drag, startPoint x: 1039, startPoint y: 635, endPoint x: 1121, endPoint y: 663, distance: 86.6
click at [1121, 663] on div "Failed" at bounding box center [1073, 669] width 180 height 13
click at [1429, 146] on div at bounding box center [1424, 149] width 11 height 11
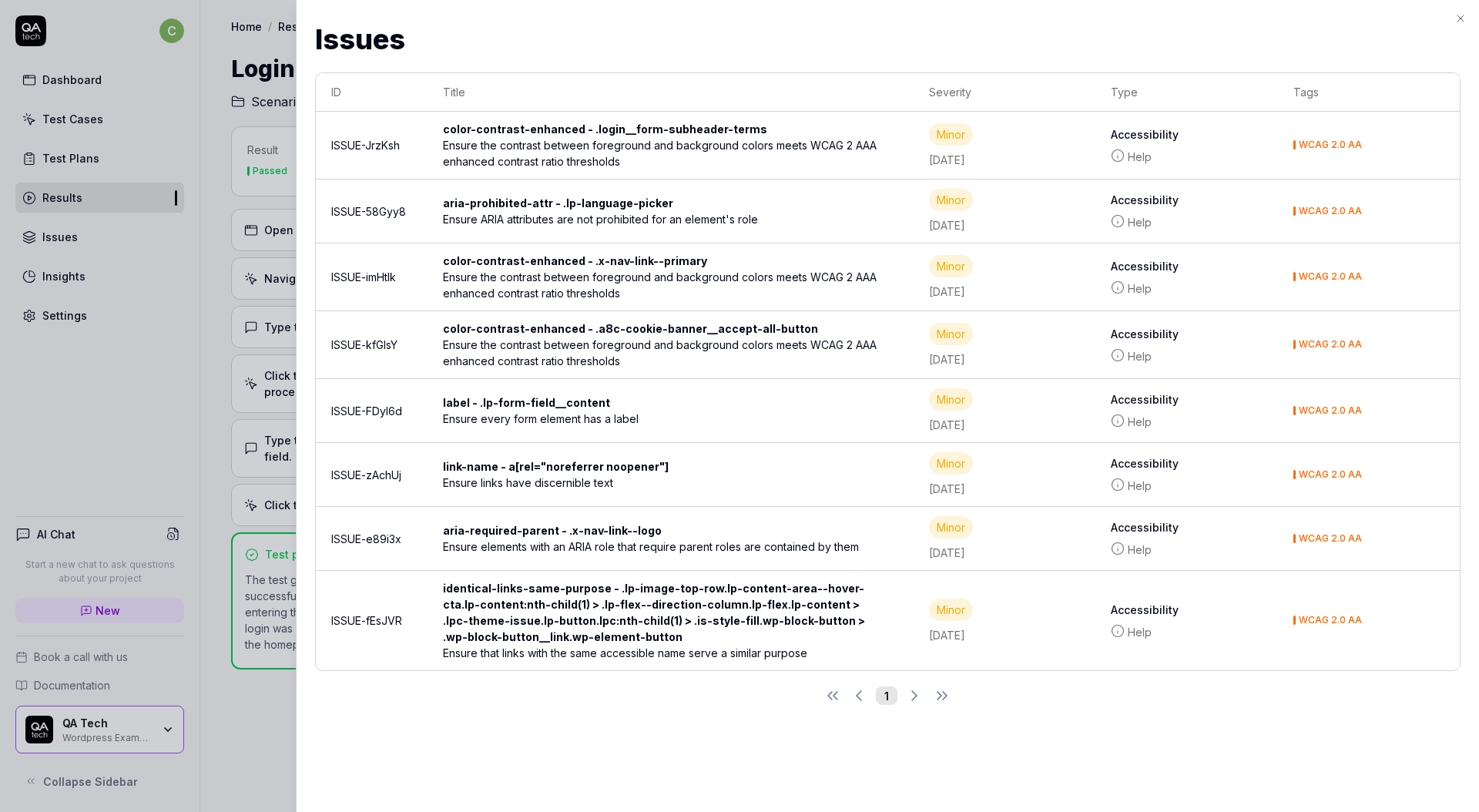
click at [564, 600] on div "identical-links-same-purpose - .lp-image-top-row.lp-content-area--hover-cta.lp-…" at bounding box center [670, 612] width 455 height 65
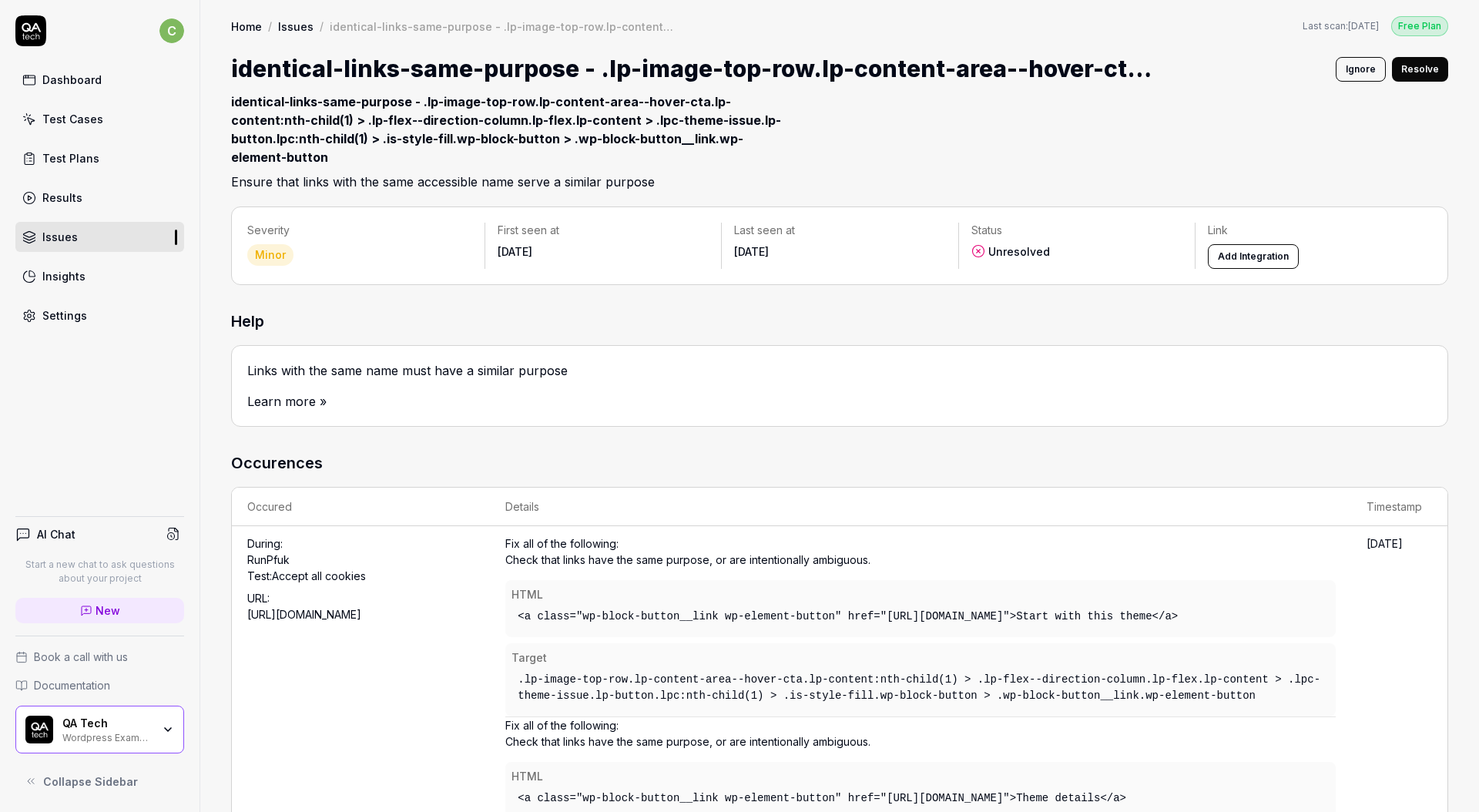
click at [295, 403] on link "Learn more »" at bounding box center [287, 401] width 80 height 15
